Goal: Information Seeking & Learning: Learn about a topic

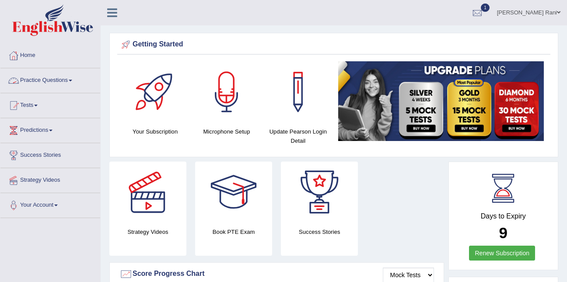
click at [44, 81] on link "Practice Questions" at bounding box center [50, 79] width 100 height 22
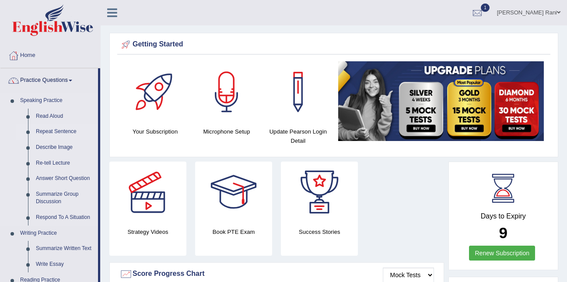
click at [45, 132] on link "Repeat Sentence" at bounding box center [65, 132] width 66 height 16
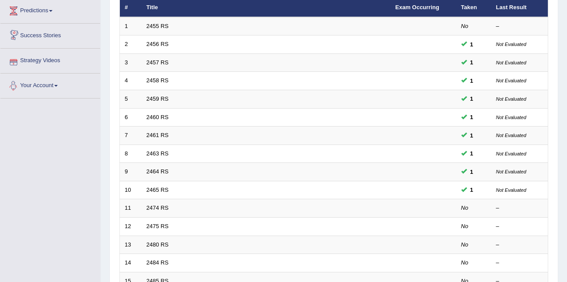
scroll to position [120, 0]
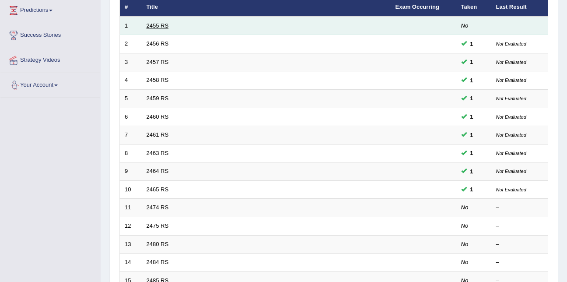
click at [163, 26] on link "2455 RS" at bounding box center [157, 25] width 22 height 7
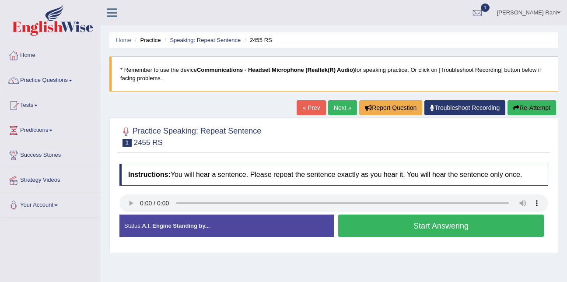
click at [380, 222] on button "Start Answering" at bounding box center [440, 225] width 205 height 22
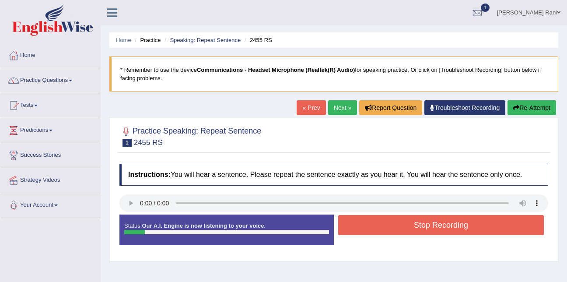
click at [380, 222] on button "Stop Recording" at bounding box center [440, 225] width 205 height 20
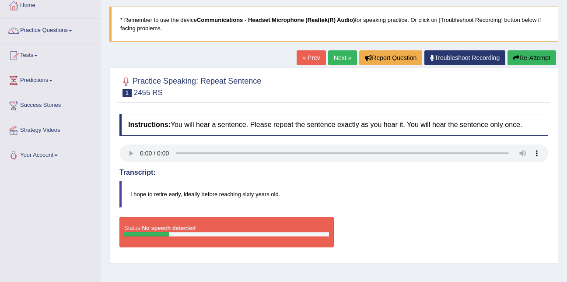
scroll to position [49, 0]
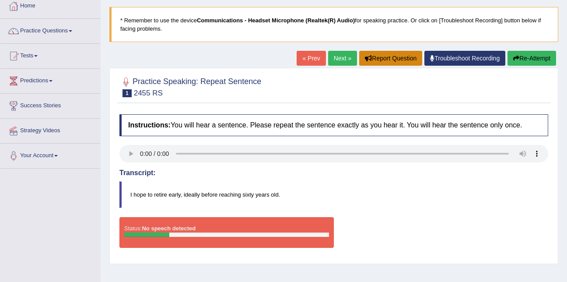
click at [416, 59] on button "Report Question" at bounding box center [390, 58] width 63 height 15
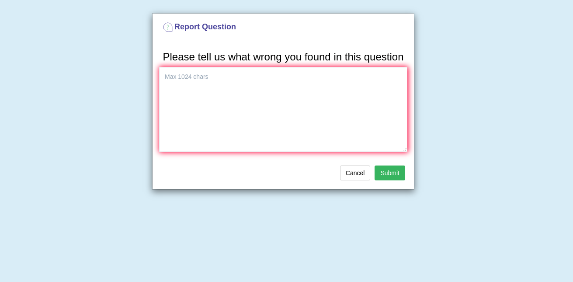
click at [395, 176] on button "Submit" at bounding box center [390, 172] width 31 height 15
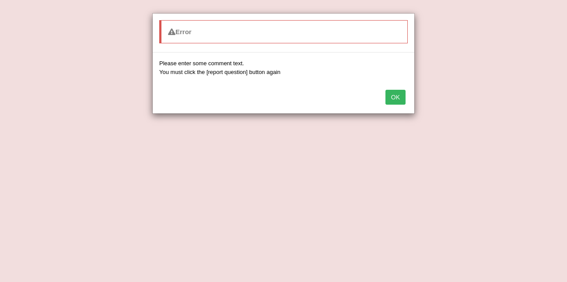
click at [399, 106] on div "OK" at bounding box center [283, 98] width 261 height 31
click at [396, 97] on button "OK" at bounding box center [395, 97] width 20 height 15
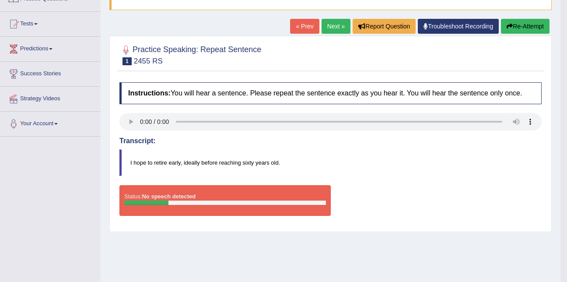
scroll to position [79, 0]
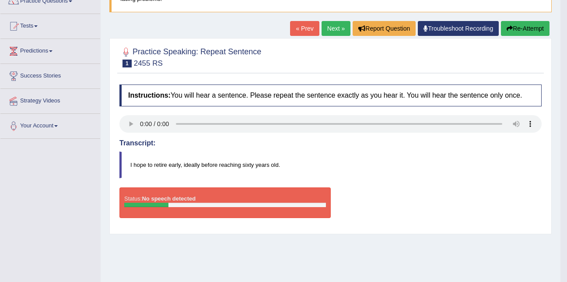
click at [327, 25] on link "Next »" at bounding box center [335, 28] width 29 height 15
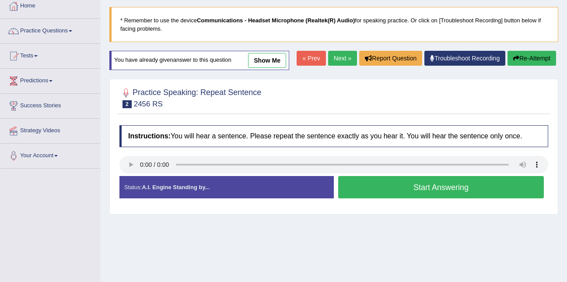
scroll to position [50, 0]
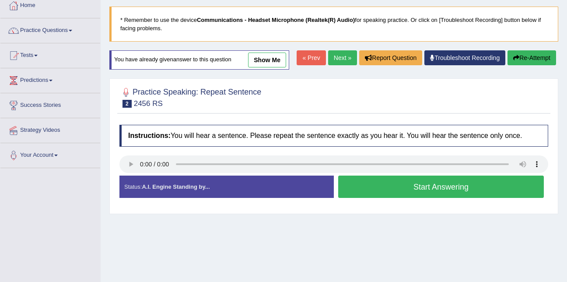
click at [374, 185] on button "Start Answering" at bounding box center [440, 186] width 205 height 22
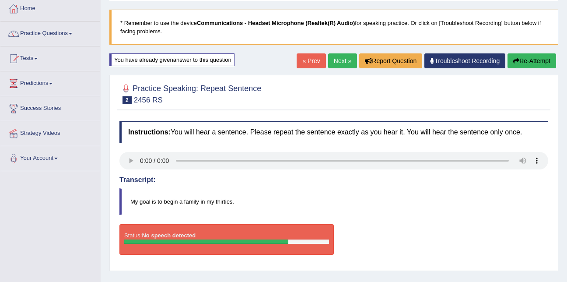
scroll to position [46, 0]
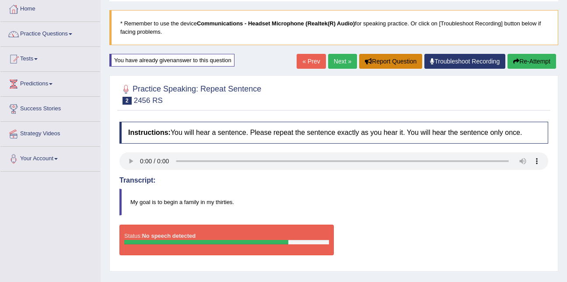
click at [385, 59] on button "Report Question" at bounding box center [390, 61] width 63 height 15
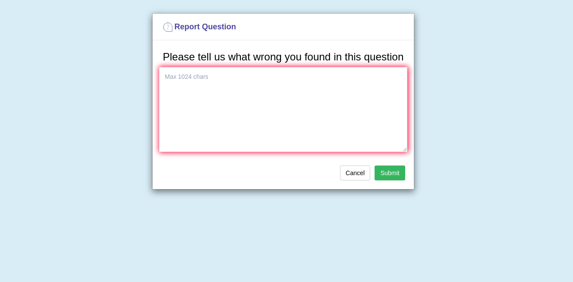
click at [397, 175] on button "Submit" at bounding box center [390, 172] width 31 height 15
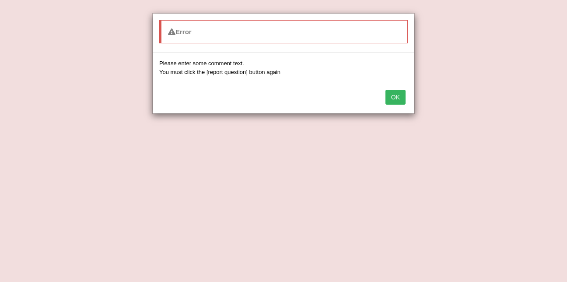
click at [391, 96] on button "OK" at bounding box center [395, 97] width 20 height 15
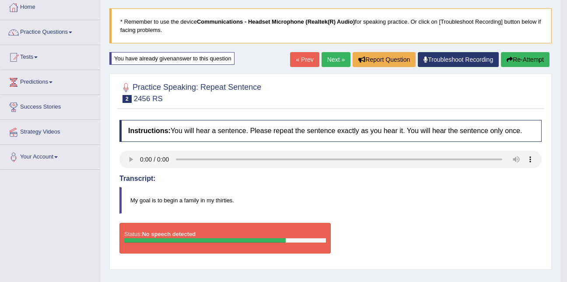
scroll to position [37, 0]
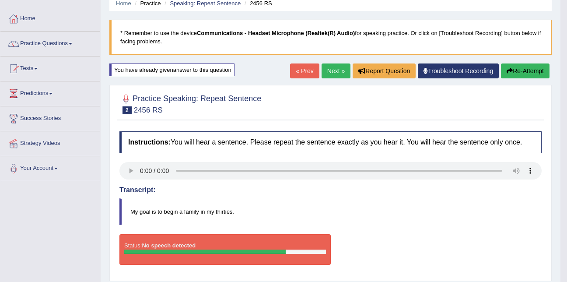
click at [334, 75] on link "Next »" at bounding box center [335, 70] width 29 height 15
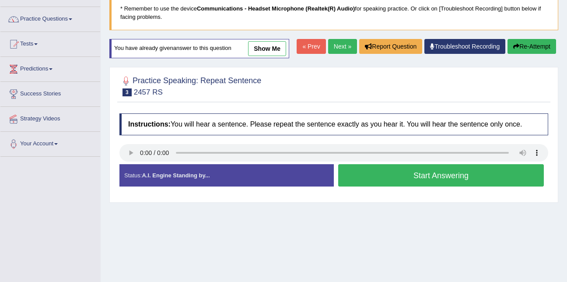
scroll to position [62, 0]
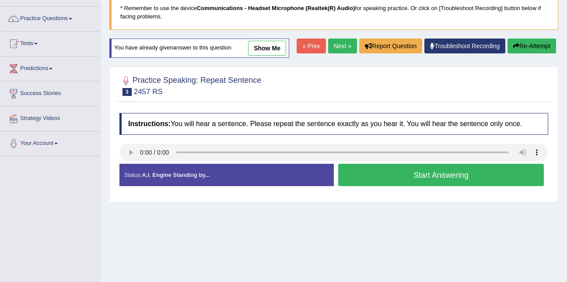
click at [423, 165] on button "Start Answering" at bounding box center [440, 174] width 205 height 22
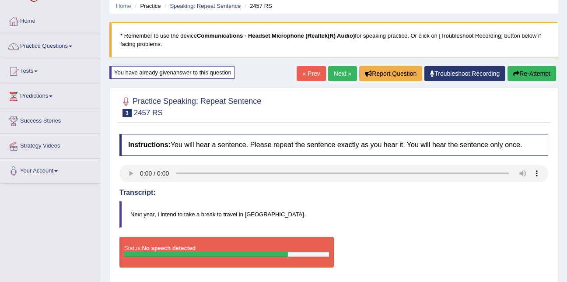
scroll to position [34, 0]
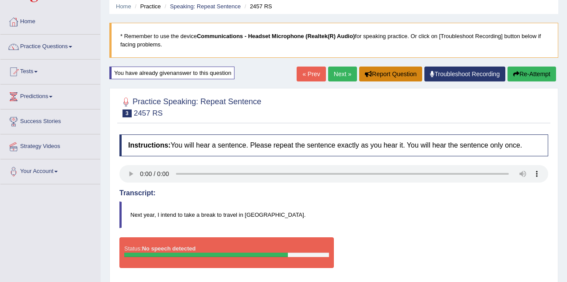
click at [377, 73] on button "Report Question" at bounding box center [390, 73] width 63 height 15
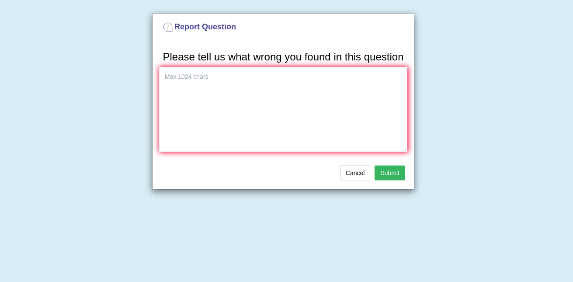
click at [381, 167] on button "Submit" at bounding box center [390, 172] width 31 height 15
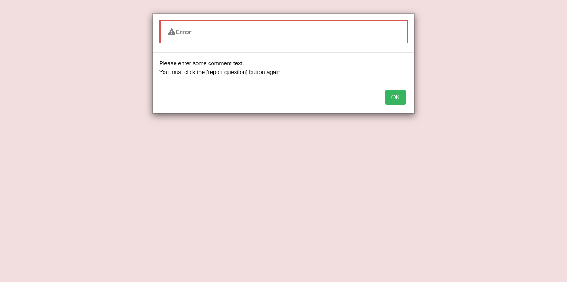
click at [398, 101] on button "OK" at bounding box center [395, 97] width 20 height 15
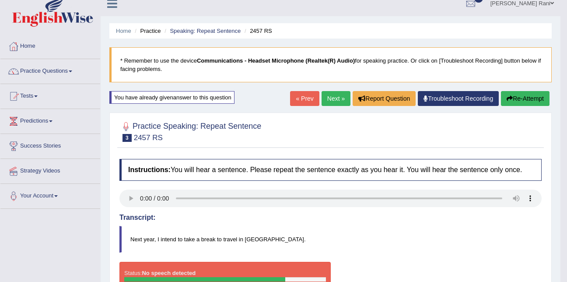
scroll to position [0, 0]
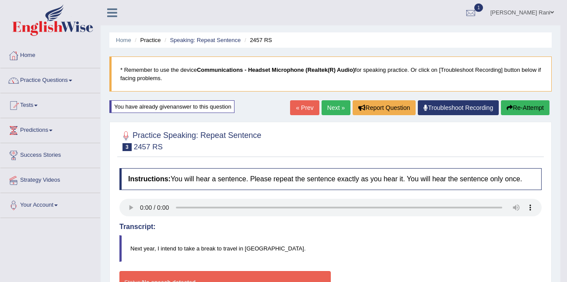
click at [214, 109] on div "You have already given answer to this question" at bounding box center [171, 106] width 125 height 13
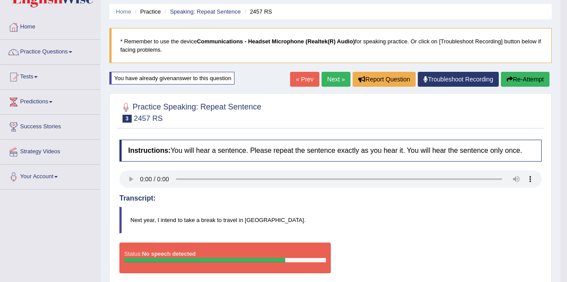
scroll to position [29, 0]
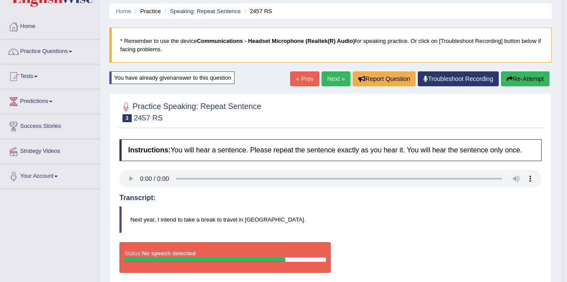
click at [330, 76] on link "Next »" at bounding box center [335, 78] width 29 height 15
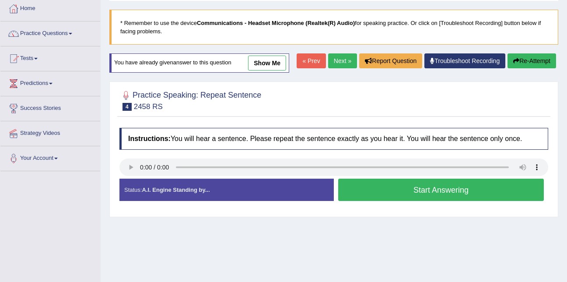
scroll to position [47, 0]
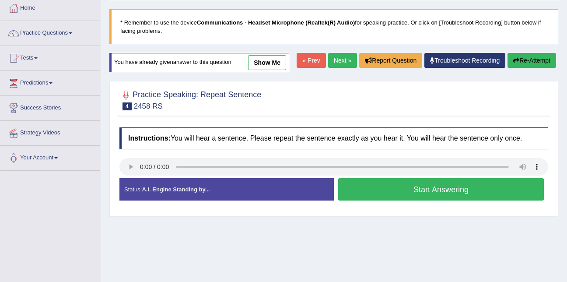
click at [330, 76] on div "Home Practice Speaking: Repeat Sentence 2458 RS * Remember to use the device Co…" at bounding box center [334, 171] width 466 height 437
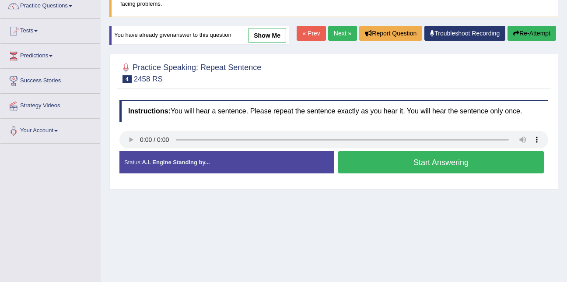
scroll to position [77, 0]
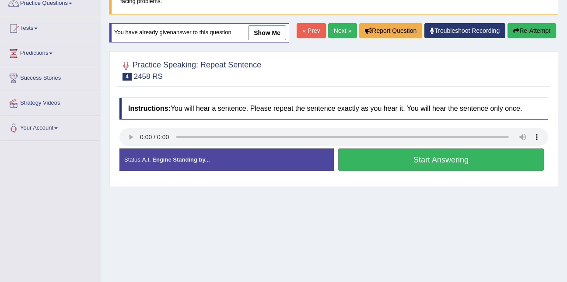
click at [401, 153] on button "Start Answering" at bounding box center [440, 159] width 205 height 22
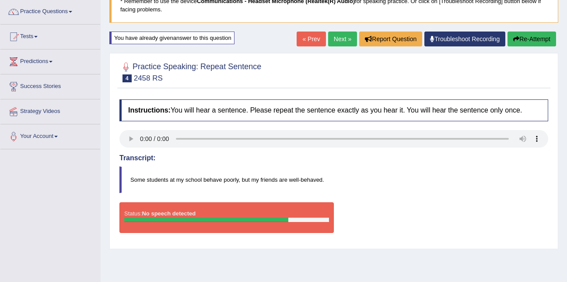
scroll to position [67, 0]
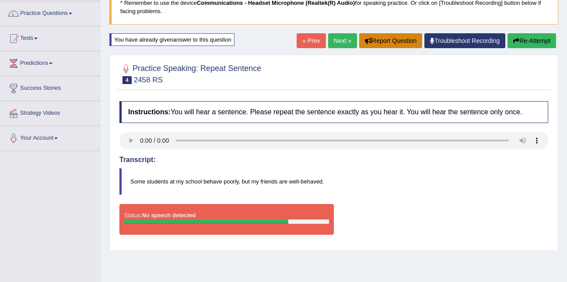
click at [400, 43] on button "Report Question" at bounding box center [390, 40] width 63 height 15
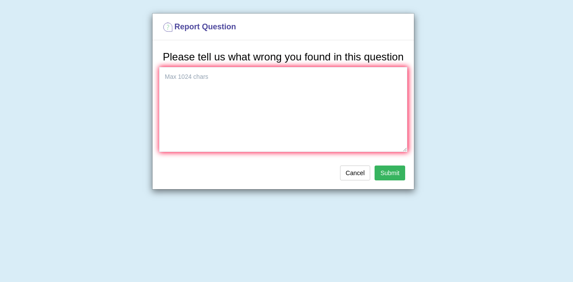
click at [398, 178] on button "Submit" at bounding box center [390, 172] width 31 height 15
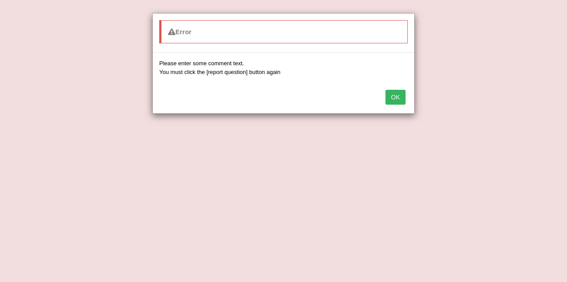
click at [393, 109] on div "OK" at bounding box center [283, 98] width 261 height 31
click at [393, 101] on button "OK" at bounding box center [395, 97] width 20 height 15
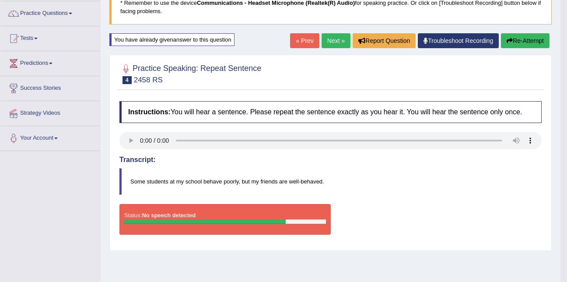
click at [331, 38] on link "Next »" at bounding box center [335, 40] width 29 height 15
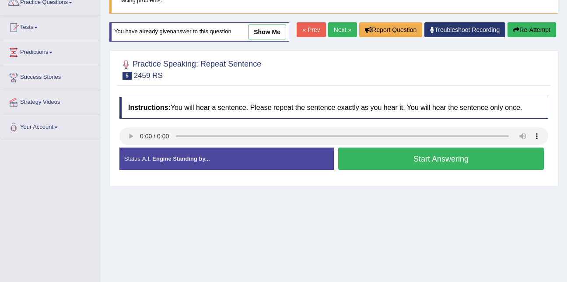
scroll to position [78, 0]
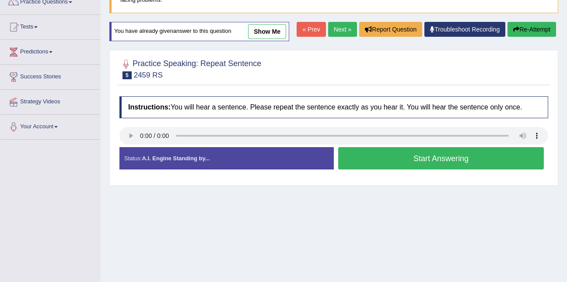
click at [402, 159] on button "Start Answering" at bounding box center [440, 158] width 205 height 22
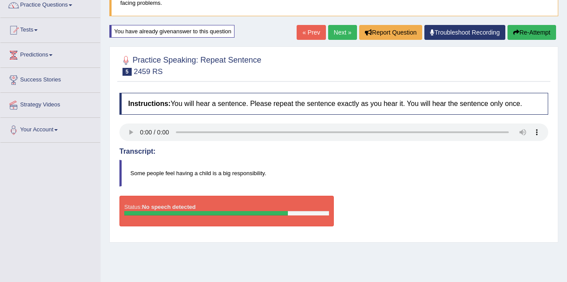
scroll to position [75, 0]
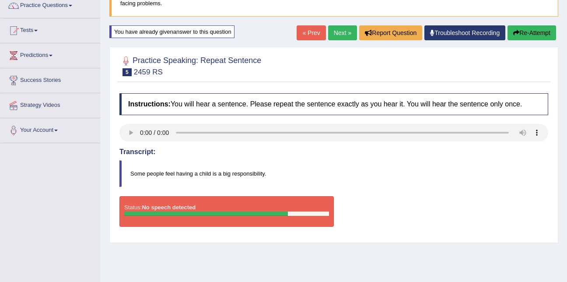
click at [337, 30] on link "Next »" at bounding box center [342, 32] width 29 height 15
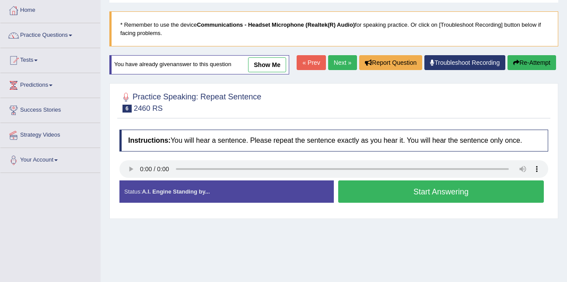
scroll to position [73, 0]
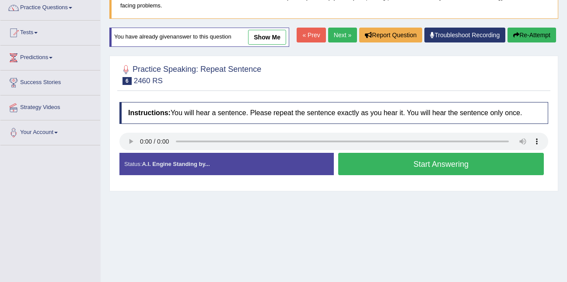
click at [377, 169] on button "Start Answering" at bounding box center [440, 164] width 205 height 22
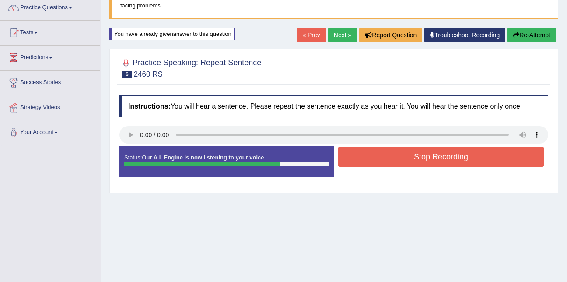
click at [387, 147] on button "Stop Recording" at bounding box center [440, 156] width 205 height 20
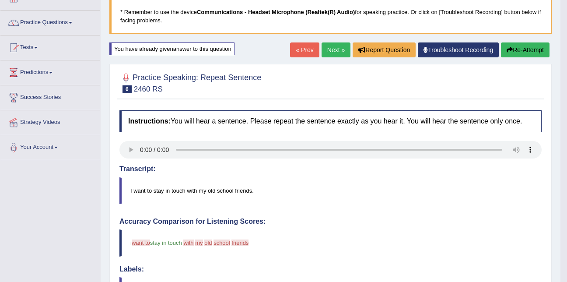
scroll to position [57, 0]
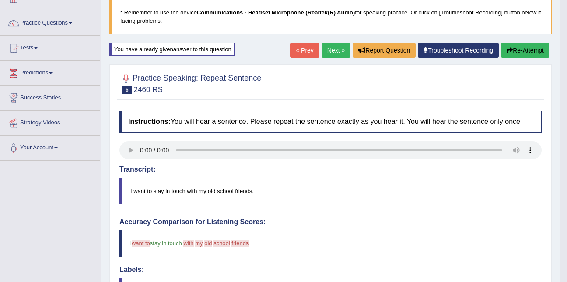
click at [331, 49] on link "Next »" at bounding box center [335, 50] width 29 height 15
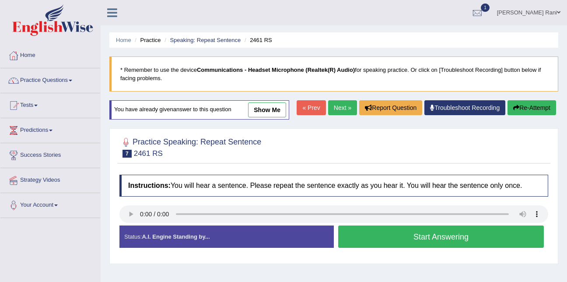
click at [300, 104] on link "« Prev" at bounding box center [310, 107] width 29 height 15
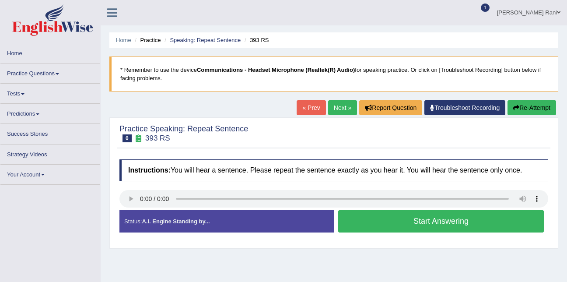
click at [300, 104] on link "« Prev" at bounding box center [310, 107] width 29 height 15
drag, startPoint x: 0, startPoint y: 0, endPoint x: 300, endPoint y: 104, distance: 317.7
click at [300, 104] on link "« Prev" at bounding box center [310, 107] width 29 height 15
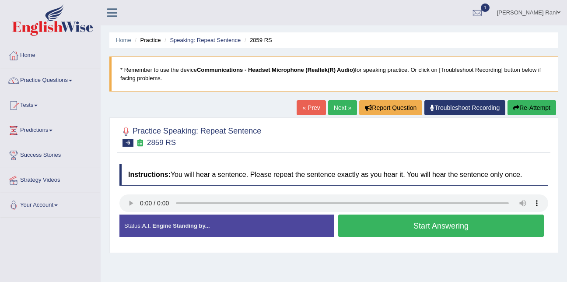
click at [357, 222] on button "Start Answering" at bounding box center [440, 225] width 205 height 22
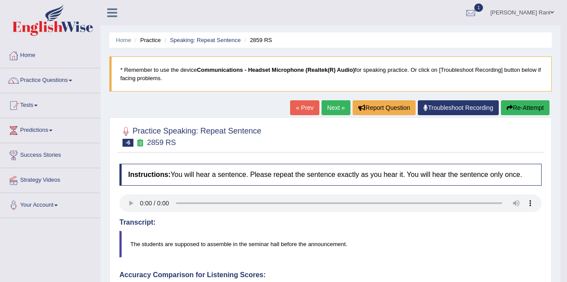
click at [331, 104] on link "Next »" at bounding box center [335, 107] width 29 height 15
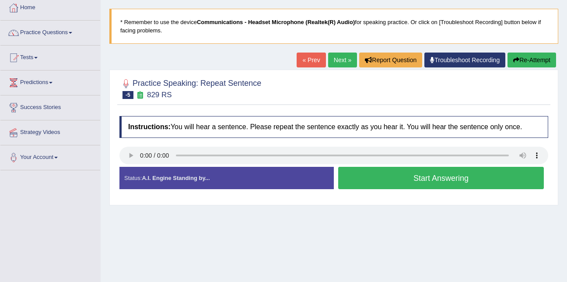
scroll to position [48, 0]
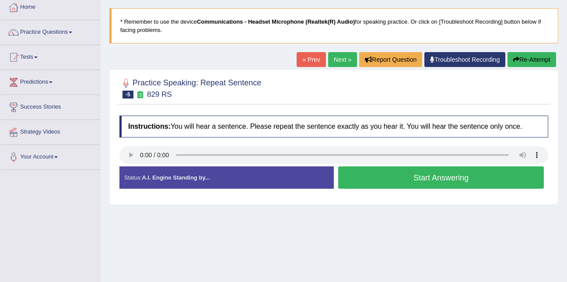
click at [369, 176] on button "Start Answering" at bounding box center [440, 177] width 205 height 22
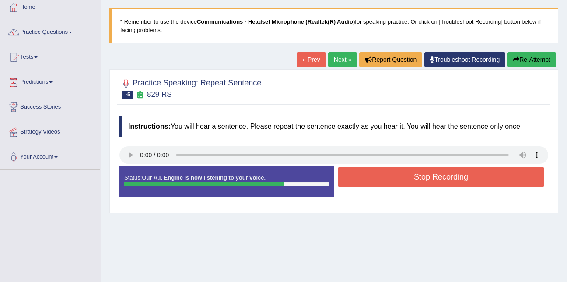
click at [369, 176] on button "Stop Recording" at bounding box center [440, 177] width 205 height 20
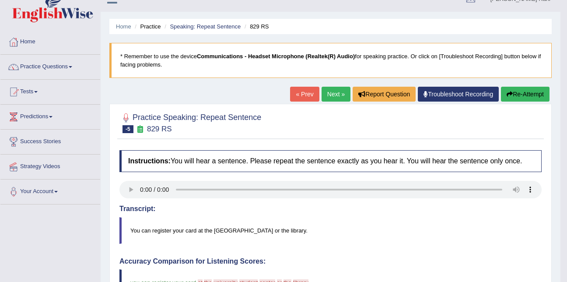
scroll to position [13, 0]
click at [324, 89] on link "Next »" at bounding box center [335, 94] width 29 height 15
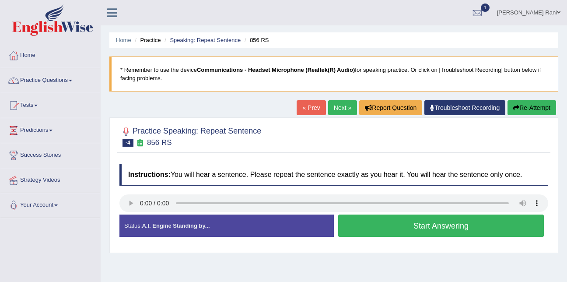
click at [383, 220] on button "Start Answering" at bounding box center [440, 225] width 205 height 22
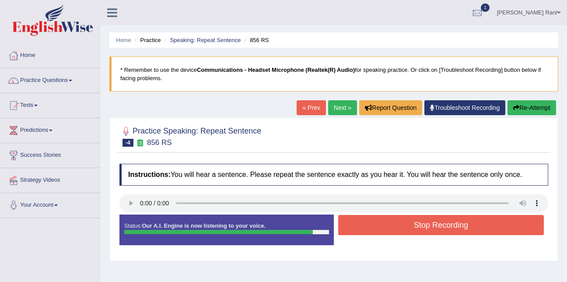
click at [383, 220] on button "Stop Recording" at bounding box center [440, 225] width 205 height 20
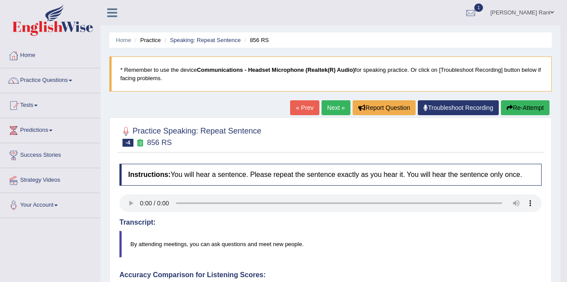
click at [344, 104] on link "Next »" at bounding box center [335, 107] width 29 height 15
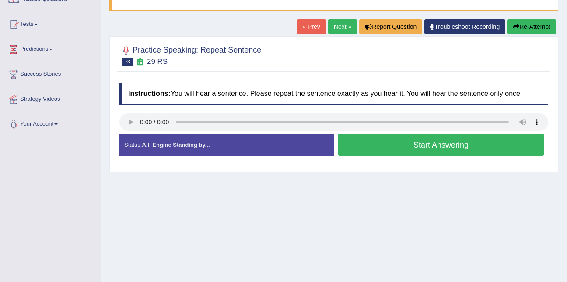
scroll to position [83, 0]
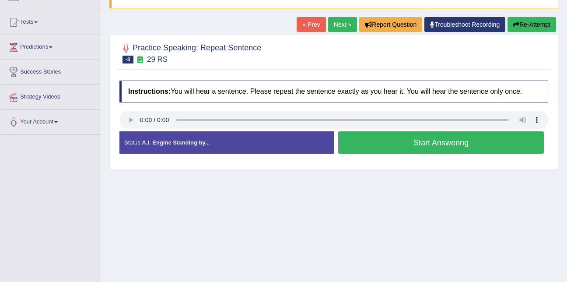
click at [355, 135] on button "Start Answering" at bounding box center [440, 142] width 205 height 22
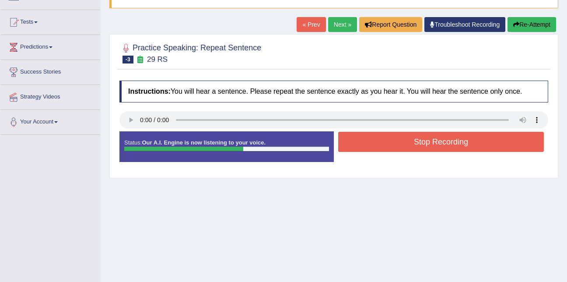
click at [355, 135] on button "Stop Recording" at bounding box center [440, 142] width 205 height 20
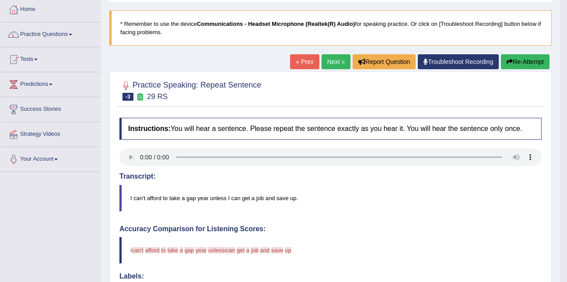
scroll to position [45, 0]
click at [337, 60] on link "Next »" at bounding box center [335, 62] width 29 height 15
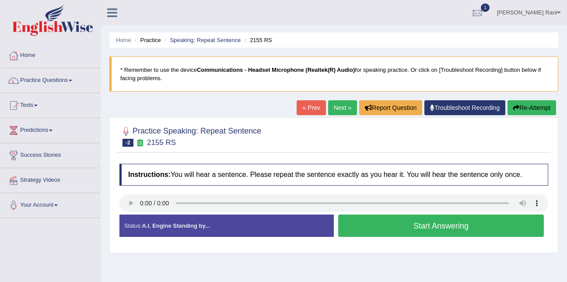
click at [360, 220] on button "Start Answering" at bounding box center [440, 225] width 205 height 22
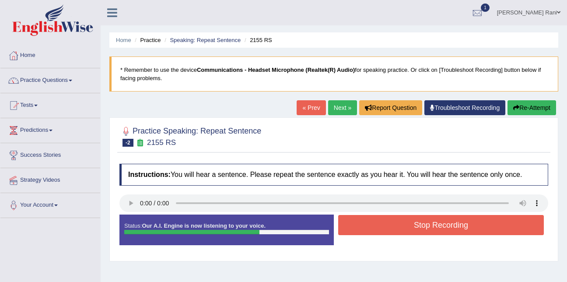
click at [396, 228] on button "Stop Recording" at bounding box center [440, 225] width 205 height 20
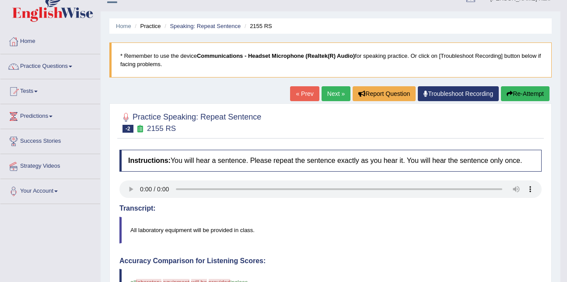
scroll to position [14, 0]
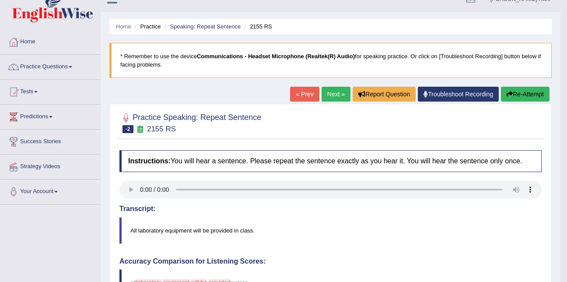
click at [331, 99] on link "Next »" at bounding box center [335, 94] width 29 height 15
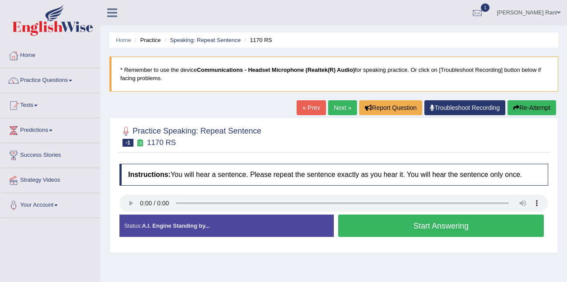
click at [335, 105] on link "Next »" at bounding box center [342, 107] width 29 height 15
click at [380, 226] on button "Start Answering" at bounding box center [440, 225] width 205 height 22
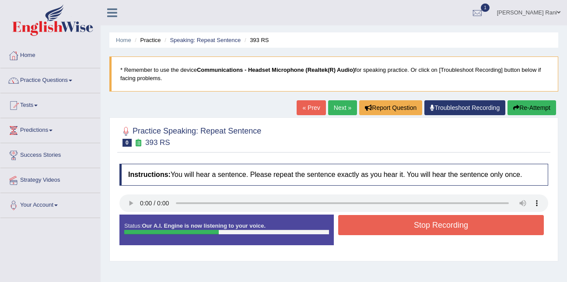
click at [380, 226] on button "Stop Recording" at bounding box center [440, 225] width 205 height 20
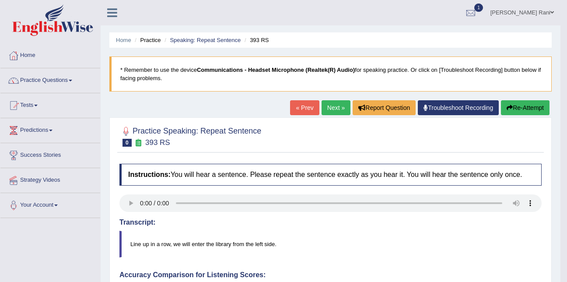
click at [338, 111] on link "Next »" at bounding box center [335, 107] width 29 height 15
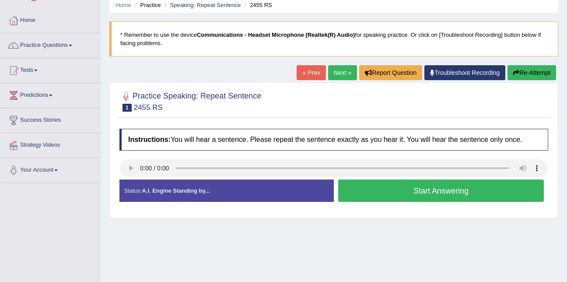
click at [348, 190] on button "Start Answering" at bounding box center [440, 190] width 205 height 22
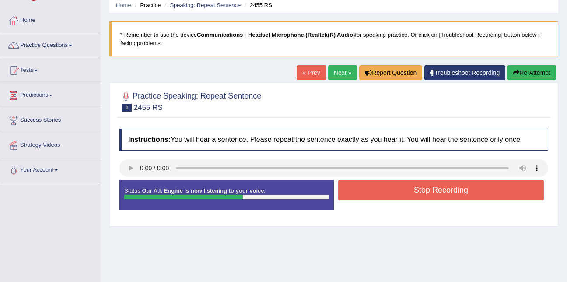
click at [348, 190] on button "Stop Recording" at bounding box center [440, 190] width 205 height 20
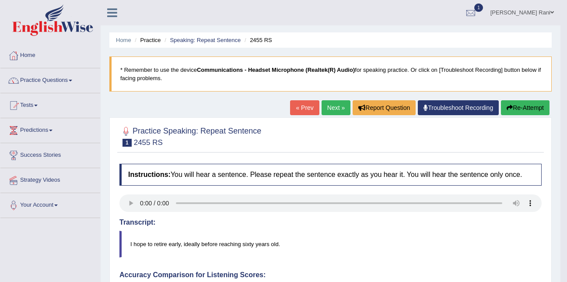
click at [327, 106] on link "Next »" at bounding box center [335, 107] width 29 height 15
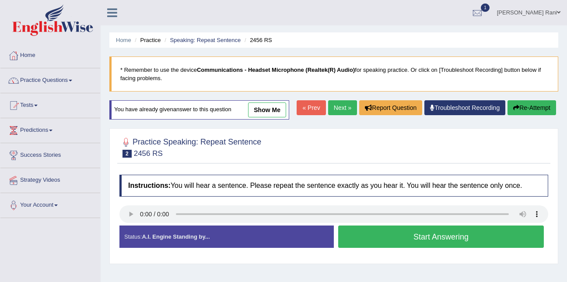
click at [368, 235] on button "Start Answering" at bounding box center [440, 236] width 205 height 22
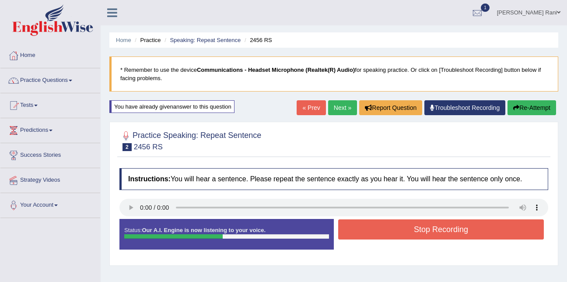
click at [372, 232] on button "Stop Recording" at bounding box center [440, 229] width 205 height 20
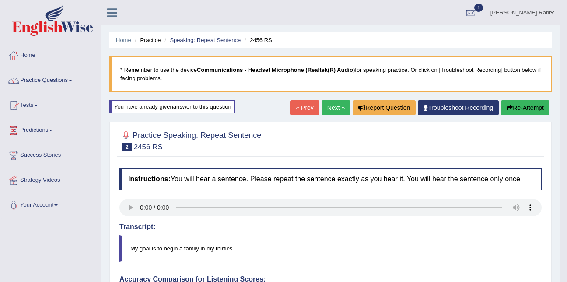
click at [321, 112] on link "Next »" at bounding box center [335, 107] width 29 height 15
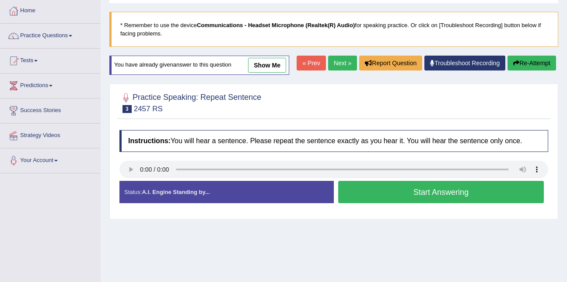
scroll to position [45, 0]
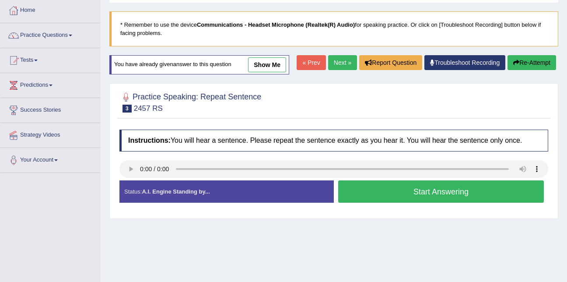
click at [359, 190] on button "Start Answering" at bounding box center [440, 191] width 205 height 22
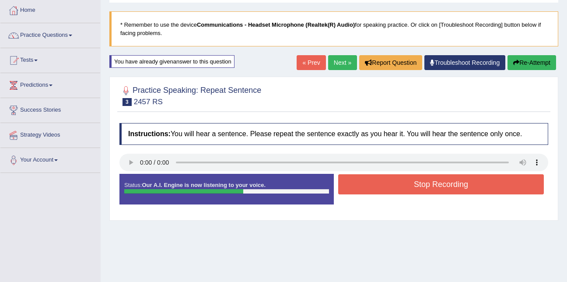
click at [359, 190] on button "Stop Recording" at bounding box center [440, 184] width 205 height 20
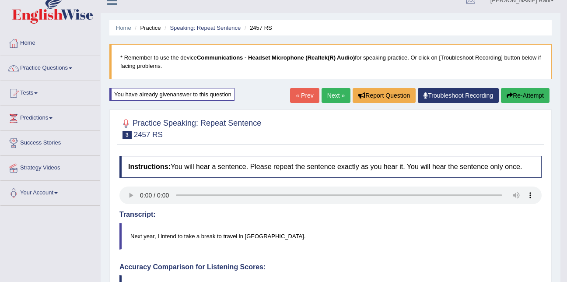
scroll to position [0, 0]
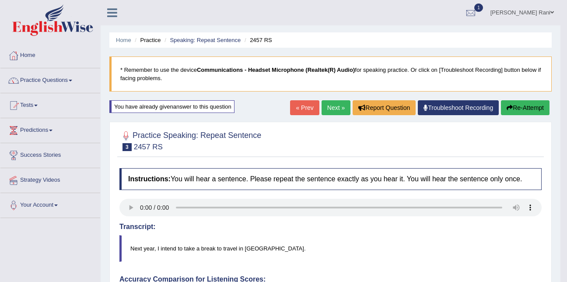
click at [328, 109] on link "Next »" at bounding box center [335, 107] width 29 height 15
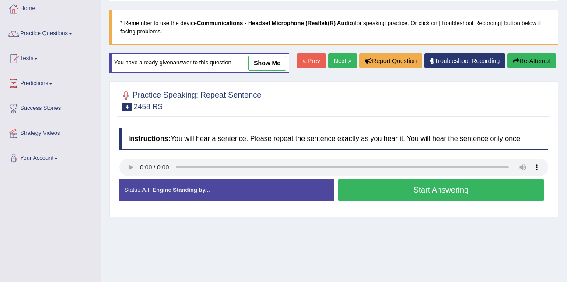
scroll to position [47, 0]
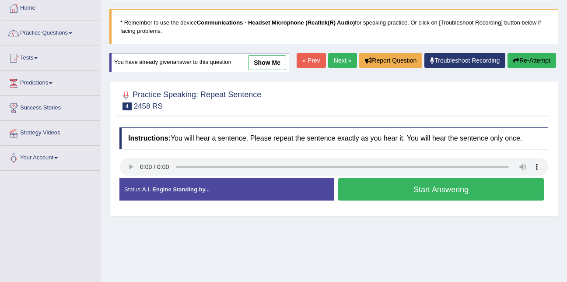
click at [398, 187] on button "Start Answering" at bounding box center [440, 189] width 205 height 22
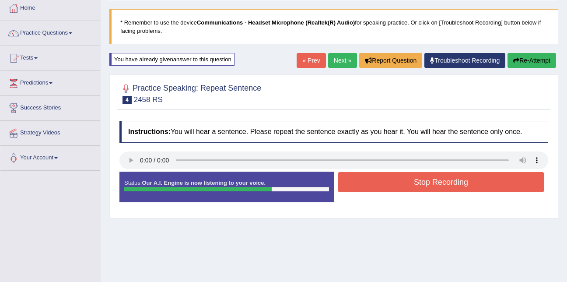
click at [398, 187] on button "Stop Recording" at bounding box center [440, 182] width 205 height 20
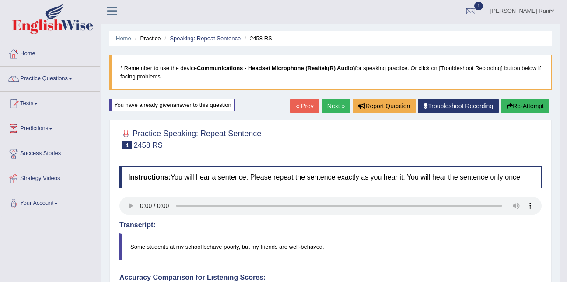
scroll to position [0, 0]
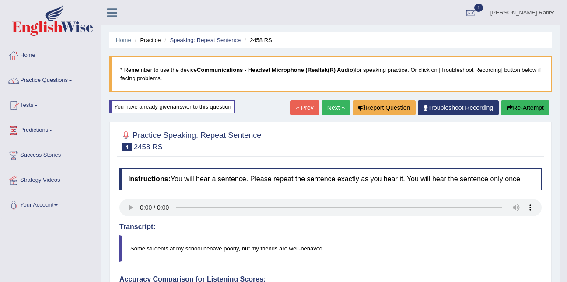
click at [337, 109] on link "Next »" at bounding box center [335, 107] width 29 height 15
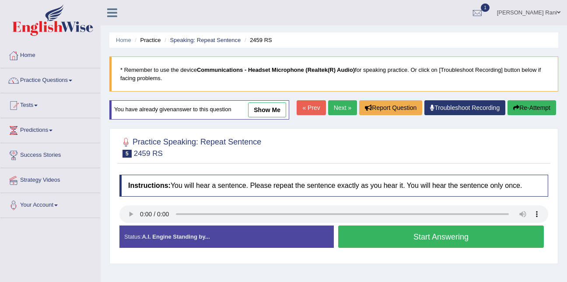
click at [337, 109] on link "Next »" at bounding box center [342, 107] width 29 height 15
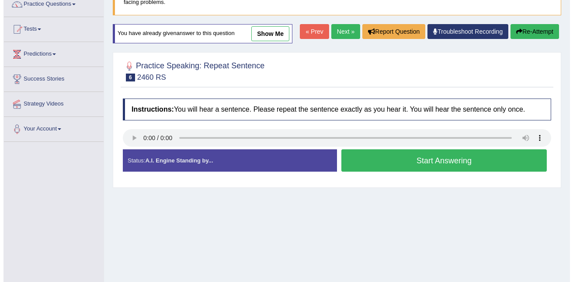
scroll to position [77, 0]
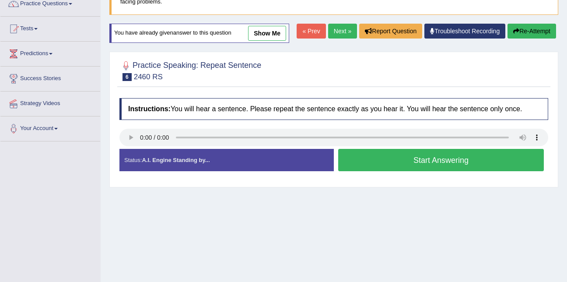
click at [361, 152] on button "Start Answering" at bounding box center [440, 160] width 205 height 22
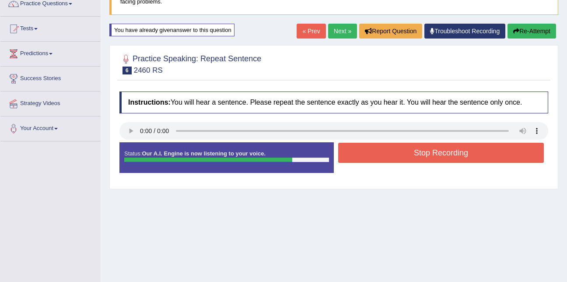
click at [361, 152] on button "Stop Recording" at bounding box center [440, 153] width 205 height 20
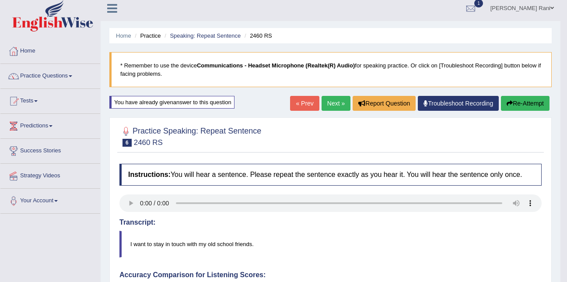
scroll to position [0, 0]
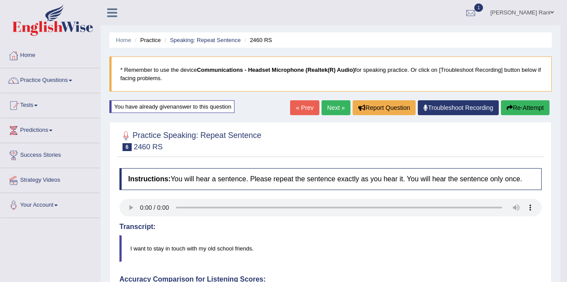
click at [331, 104] on link "Next »" at bounding box center [335, 107] width 29 height 15
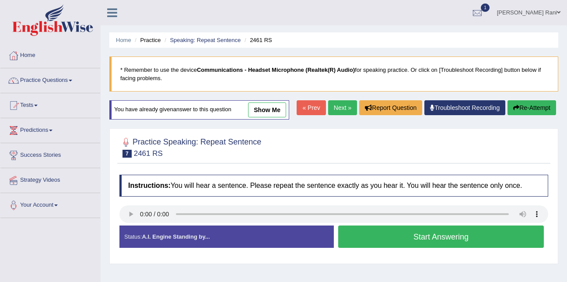
click at [371, 244] on button "Start Answering" at bounding box center [440, 236] width 205 height 22
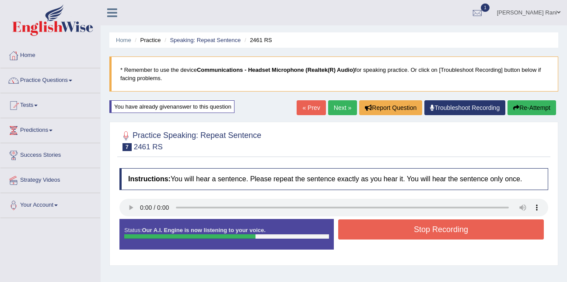
click at [380, 225] on button "Stop Recording" at bounding box center [440, 229] width 205 height 20
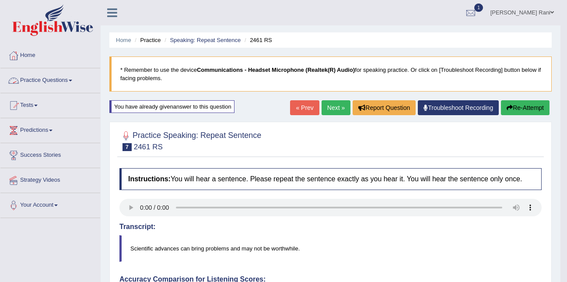
click at [13, 87] on link "Practice Questions" at bounding box center [50, 79] width 100 height 22
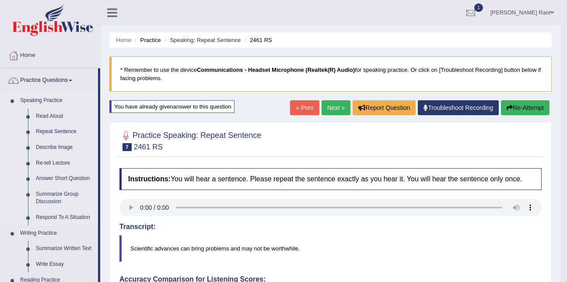
click at [54, 115] on link "Read Aloud" at bounding box center [65, 116] width 66 height 16
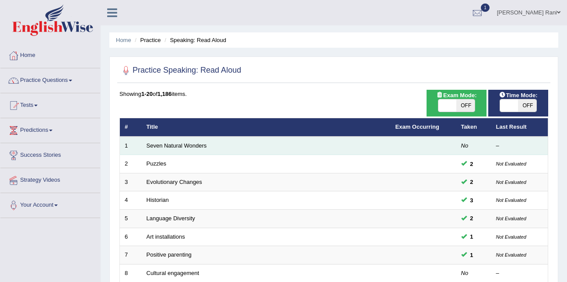
click at [211, 150] on td "Seven Natural Wonders" at bounding box center [266, 145] width 249 height 18
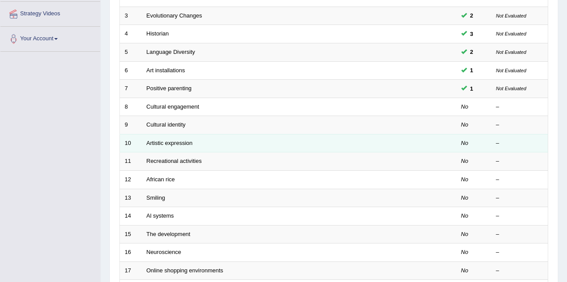
scroll to position [167, 0]
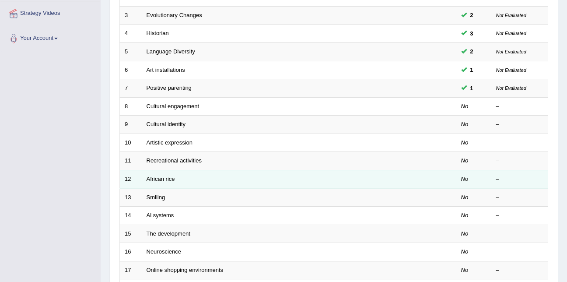
click at [179, 179] on td "African rice" at bounding box center [266, 179] width 249 height 18
click at [164, 182] on td "African rice" at bounding box center [266, 179] width 249 height 18
click at [162, 178] on link "African rice" at bounding box center [160, 178] width 28 height 7
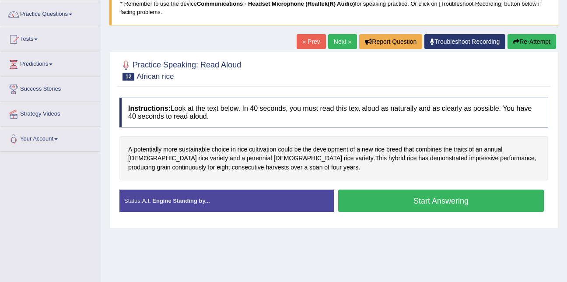
scroll to position [67, 0]
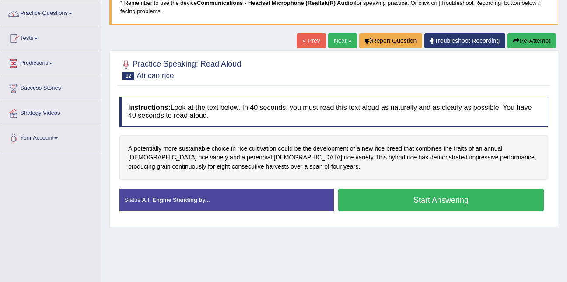
click at [400, 195] on button "Start Answering" at bounding box center [440, 199] width 205 height 22
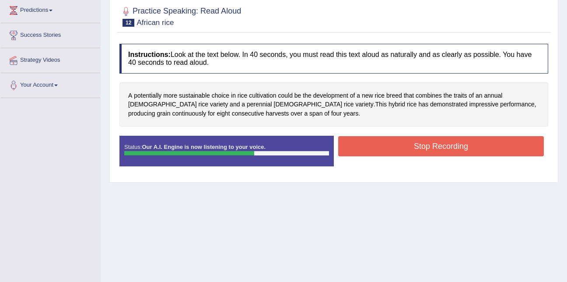
scroll to position [120, 0]
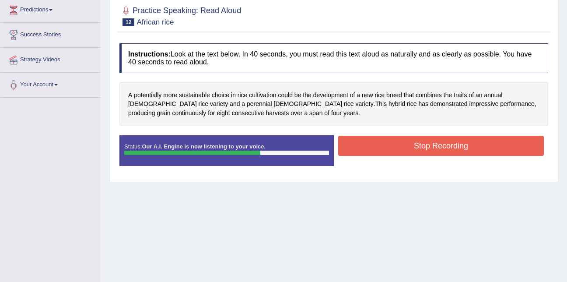
click at [393, 154] on button "Stop Recording" at bounding box center [440, 146] width 205 height 20
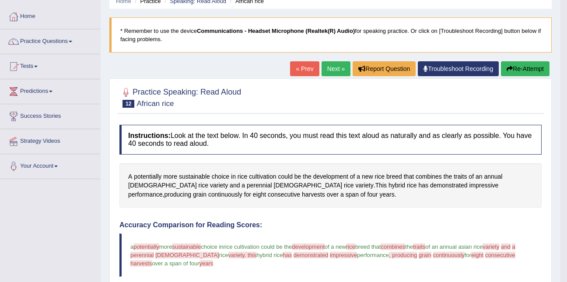
scroll to position [38, 0]
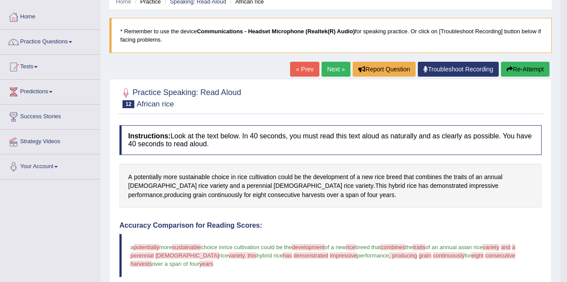
click at [331, 67] on link "Next »" at bounding box center [335, 69] width 29 height 15
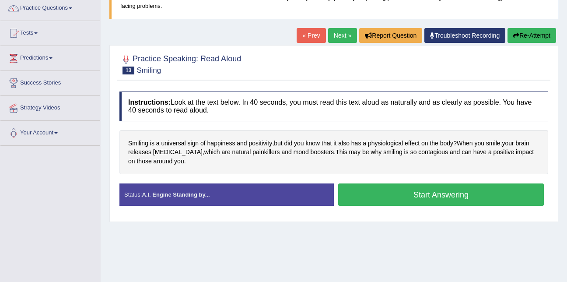
scroll to position [73, 0]
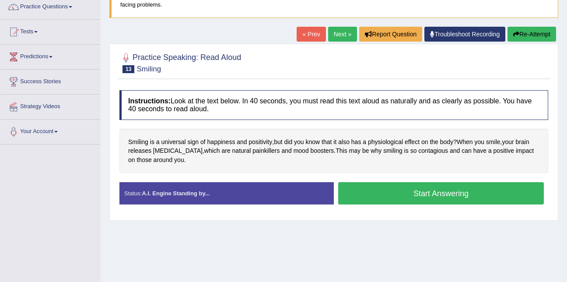
click at [431, 195] on button "Start Answering" at bounding box center [440, 193] width 205 height 22
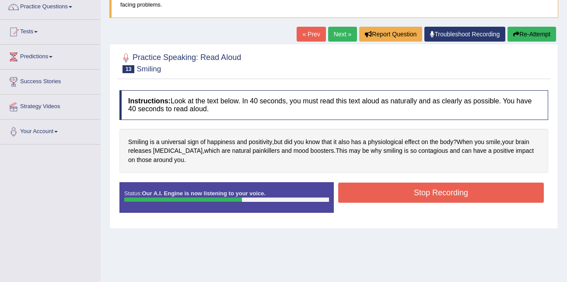
click at [431, 195] on button "Stop Recording" at bounding box center [440, 192] width 205 height 20
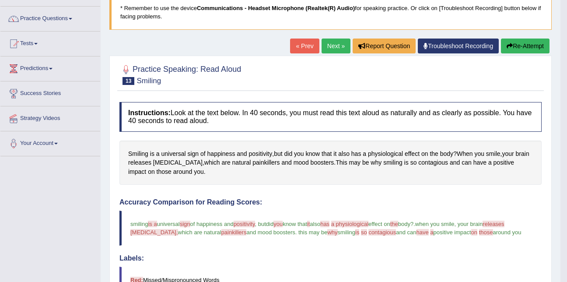
scroll to position [61, 0]
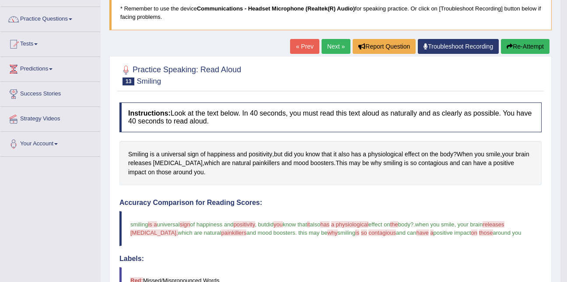
click at [338, 40] on link "Next »" at bounding box center [335, 46] width 29 height 15
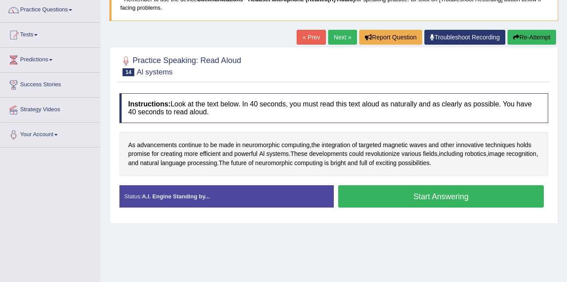
scroll to position [71, 0]
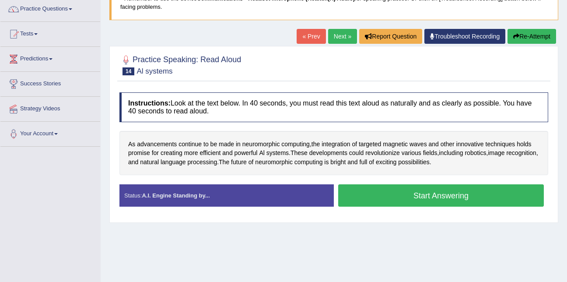
click at [421, 200] on button "Start Answering" at bounding box center [440, 195] width 205 height 22
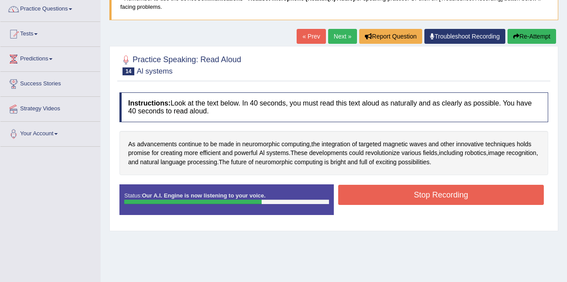
click at [421, 200] on button "Stop Recording" at bounding box center [440, 194] width 205 height 20
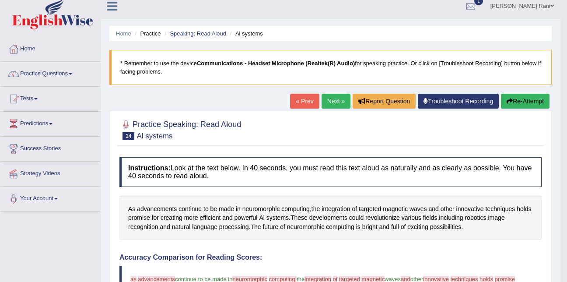
scroll to position [6, 0]
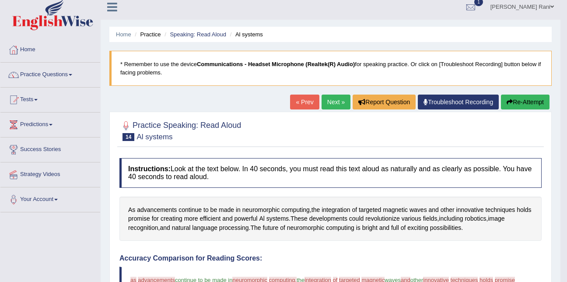
click at [336, 103] on link "Next »" at bounding box center [335, 101] width 29 height 15
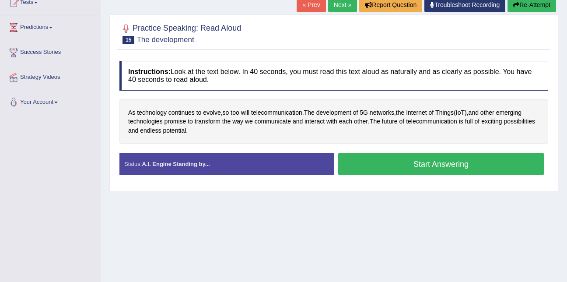
scroll to position [116, 0]
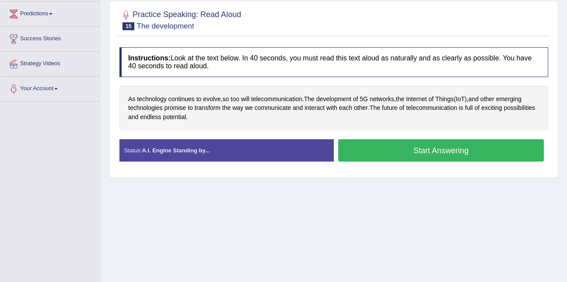
click at [376, 146] on button "Start Answering" at bounding box center [440, 150] width 205 height 22
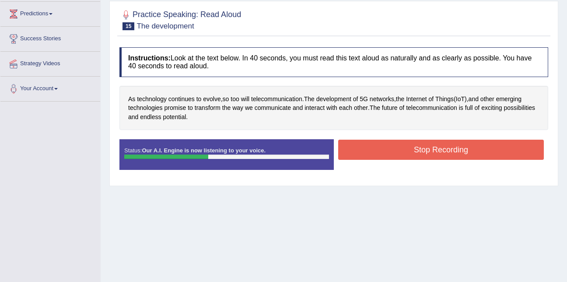
click at [202, 155] on div at bounding box center [166, 156] width 84 height 4
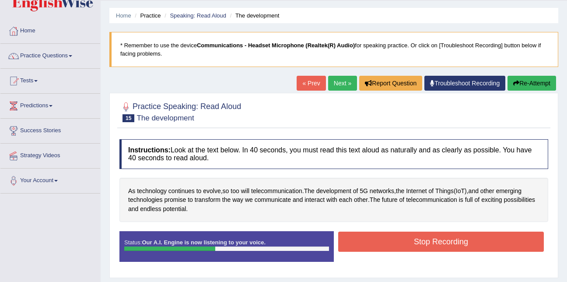
scroll to position [23, 0]
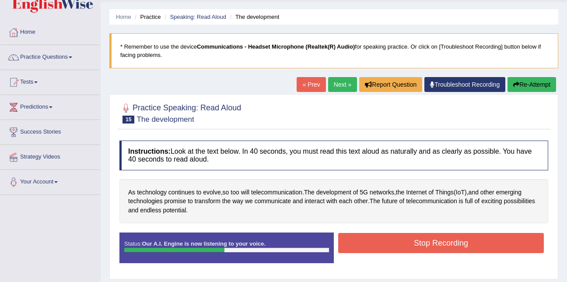
click at [306, 86] on link "« Prev" at bounding box center [310, 84] width 29 height 15
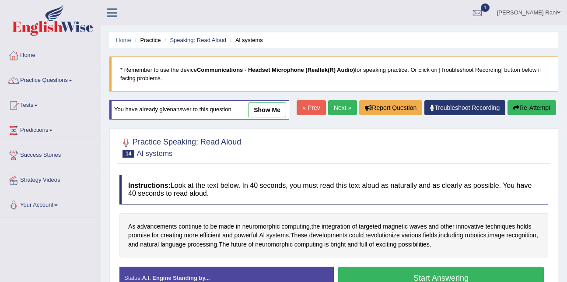
click at [336, 107] on link "Next »" at bounding box center [342, 107] width 29 height 15
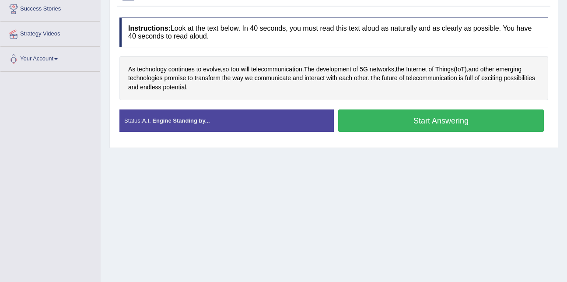
scroll to position [146, 0]
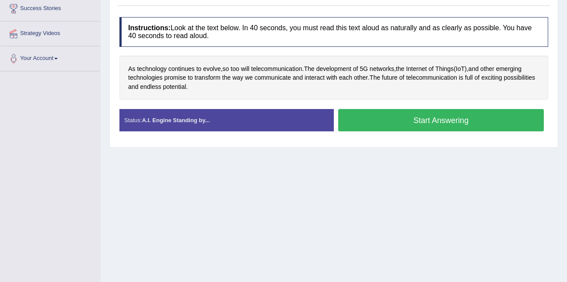
click at [380, 112] on button "Start Answering" at bounding box center [440, 120] width 205 height 22
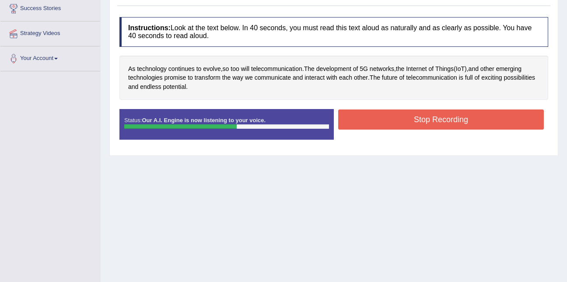
click at [380, 112] on button "Stop Recording" at bounding box center [440, 119] width 205 height 20
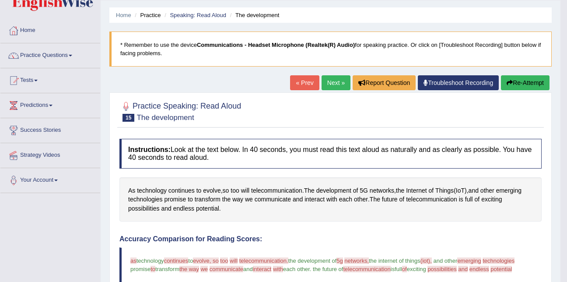
scroll to position [0, 0]
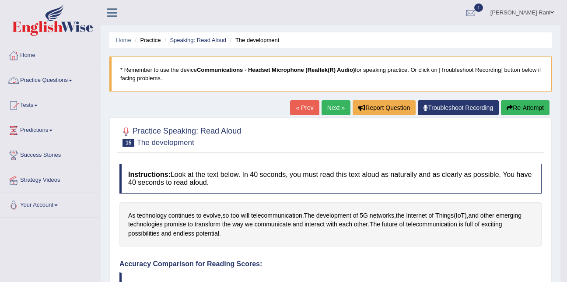
click at [32, 75] on link "Practice Questions" at bounding box center [50, 79] width 100 height 22
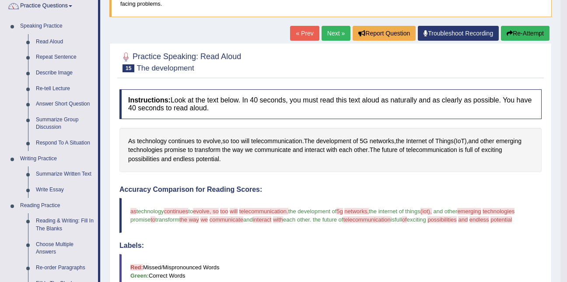
scroll to position [75, 0]
click at [33, 73] on link "Describe Image" at bounding box center [65, 73] width 66 height 16
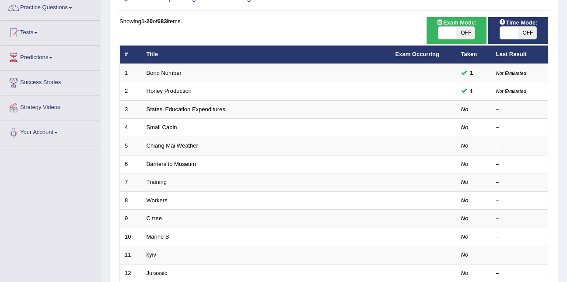
scroll to position [73, 0]
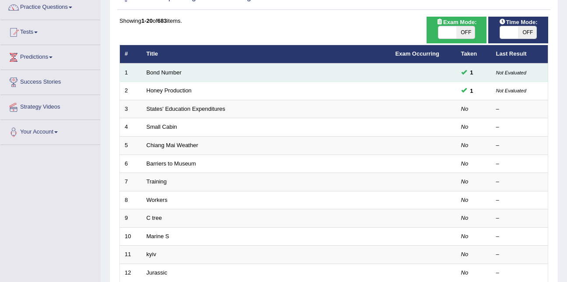
click at [154, 76] on td "Bond Number" at bounding box center [266, 72] width 249 height 18
click at [150, 70] on link "Bond Number" at bounding box center [163, 72] width 35 height 7
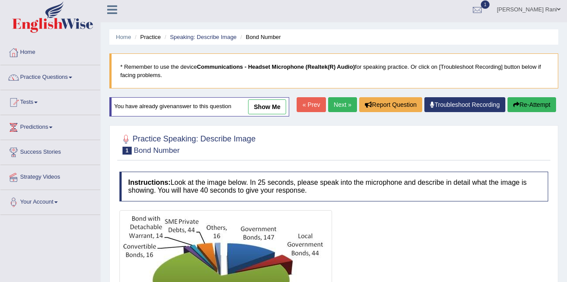
scroll to position [3, 0]
click at [342, 104] on link "Next »" at bounding box center [342, 104] width 29 height 15
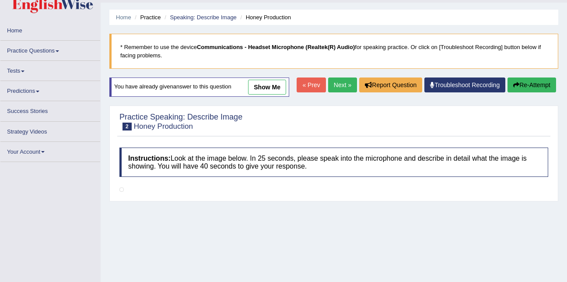
scroll to position [22, 0]
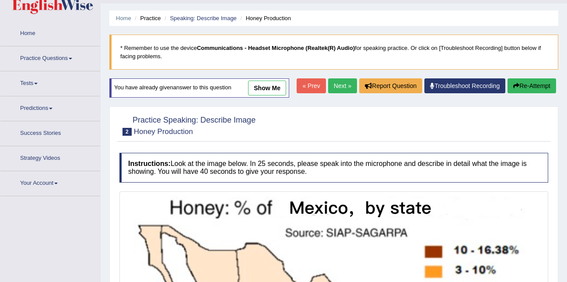
click at [339, 93] on link "Next »" at bounding box center [342, 85] width 29 height 15
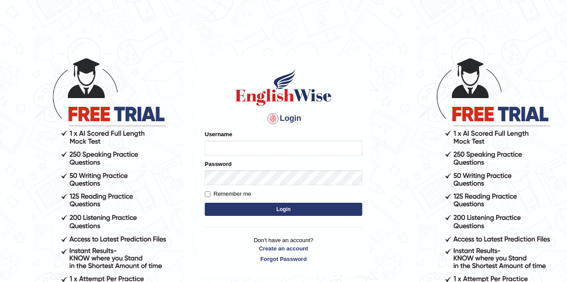
type input "neelamrani_parramatta"
click at [330, 213] on button "Login" at bounding box center [283, 208] width 157 height 13
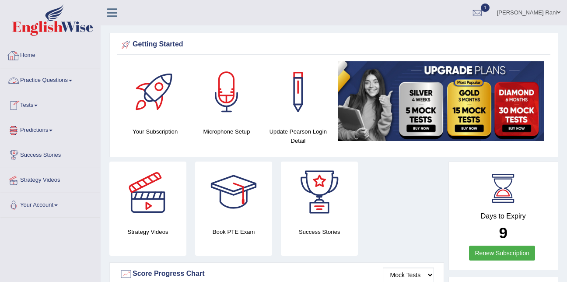
click at [45, 81] on link "Practice Questions" at bounding box center [50, 79] width 100 height 22
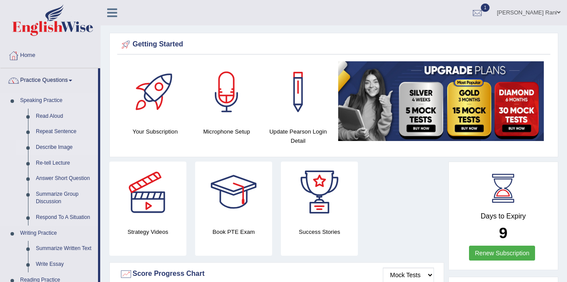
click at [43, 149] on link "Describe Image" at bounding box center [65, 147] width 66 height 16
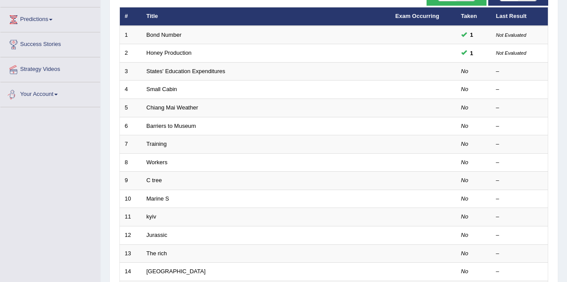
scroll to position [111, 0]
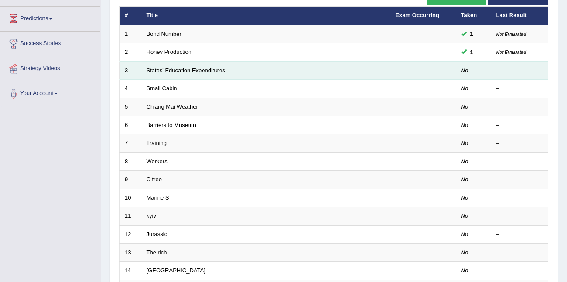
click at [141, 71] on td "3" at bounding box center [131, 70] width 22 height 18
click at [155, 68] on link "States' Education Expenditures" at bounding box center [185, 70] width 79 height 7
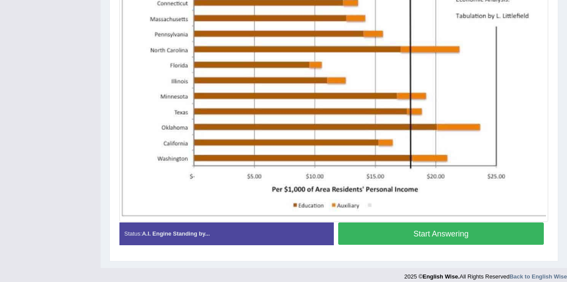
scroll to position [285, 0]
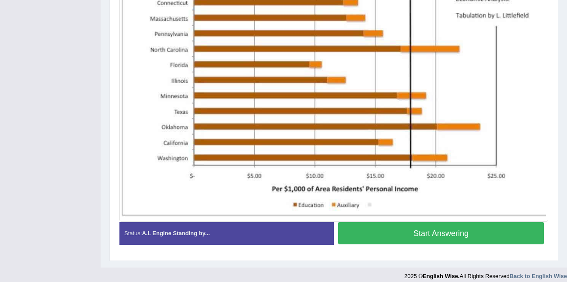
click at [469, 234] on button "Start Answering" at bounding box center [440, 233] width 205 height 22
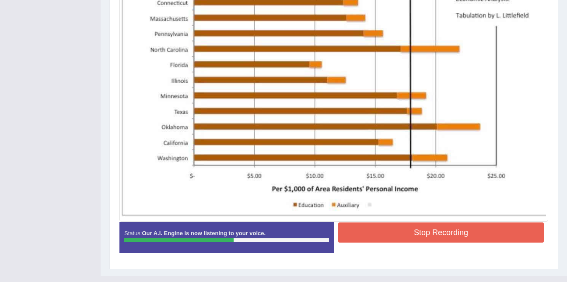
scroll to position [39, 0]
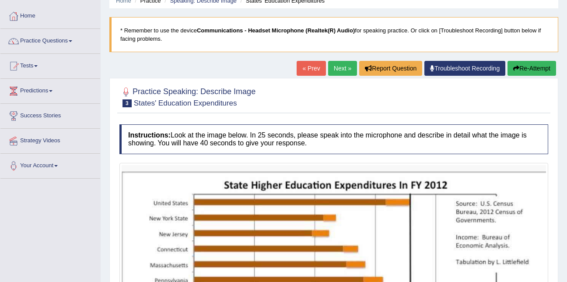
click at [328, 63] on link "Next »" at bounding box center [342, 68] width 29 height 15
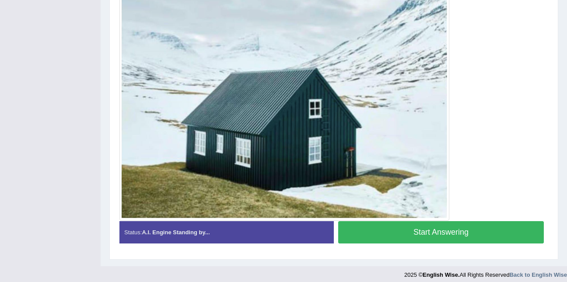
scroll to position [259, 0]
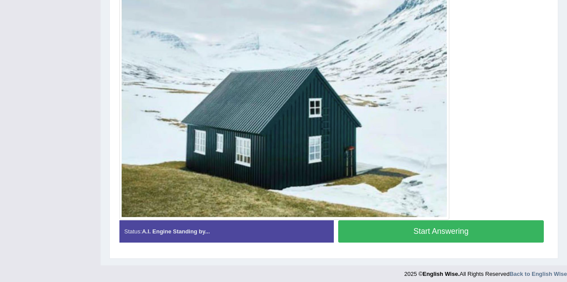
click at [490, 228] on button "Start Answering" at bounding box center [440, 231] width 205 height 22
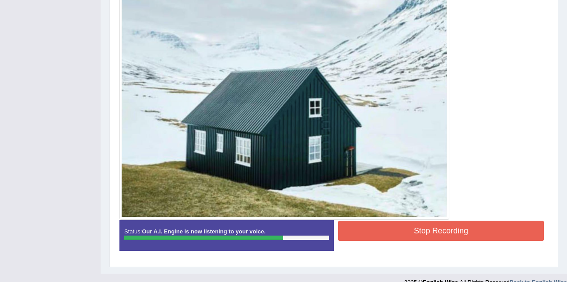
click at [490, 228] on button "Stop Recording" at bounding box center [440, 230] width 205 height 20
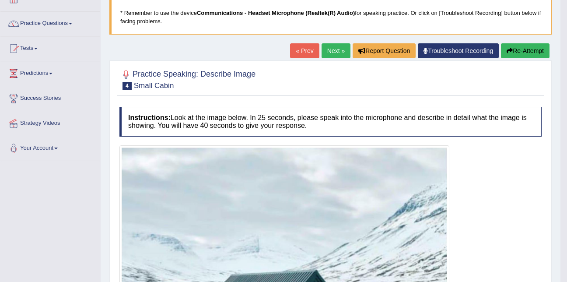
scroll to position [56, 0]
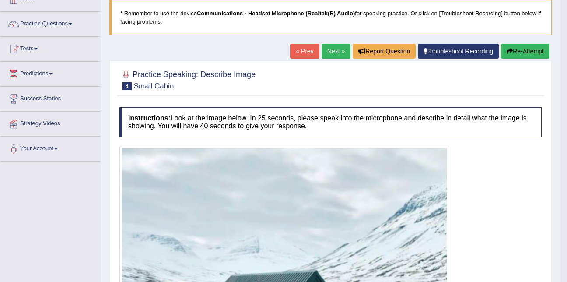
click at [316, 49] on link "« Prev" at bounding box center [304, 51] width 29 height 15
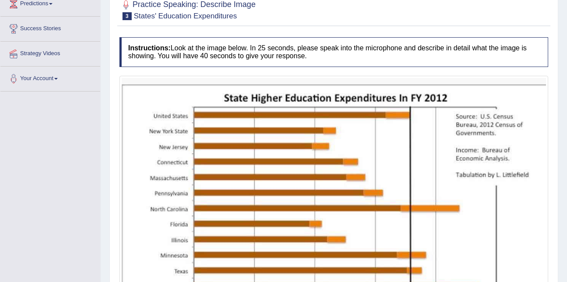
click at [317, 49] on h4 "Instructions: Look at the image below. In 25 seconds, please speak into the mic…" at bounding box center [333, 51] width 428 height 29
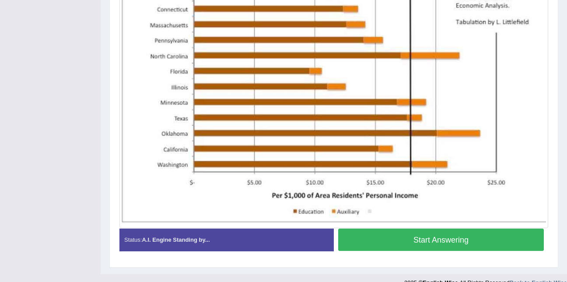
scroll to position [293, 0]
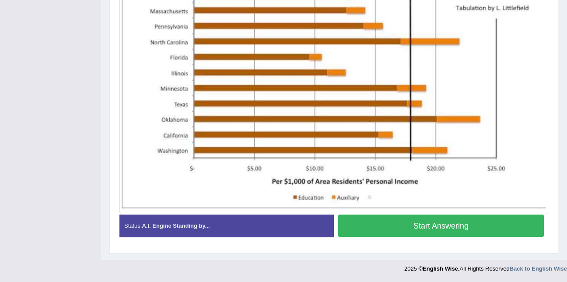
click at [436, 227] on button "Start Answering" at bounding box center [440, 225] width 205 height 22
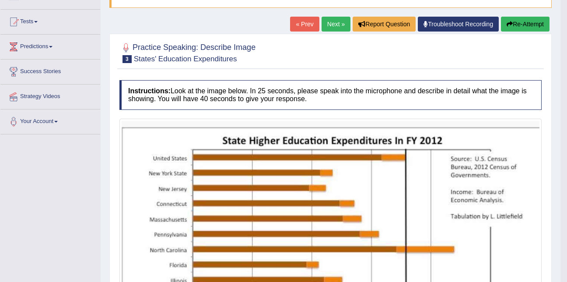
scroll to position [81, 0]
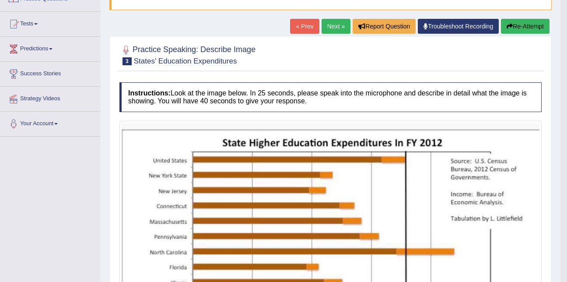
click at [327, 22] on link "Next »" at bounding box center [335, 26] width 29 height 15
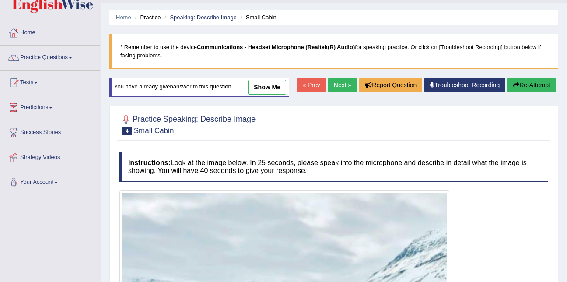
scroll to position [21, 0]
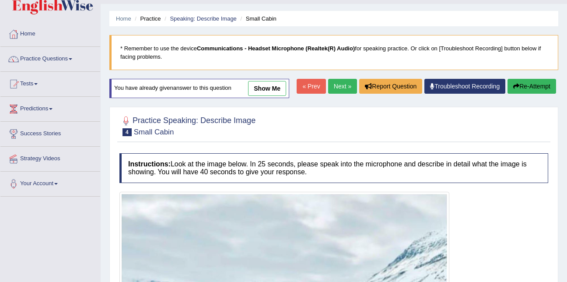
click at [348, 83] on link "Next »" at bounding box center [342, 86] width 29 height 15
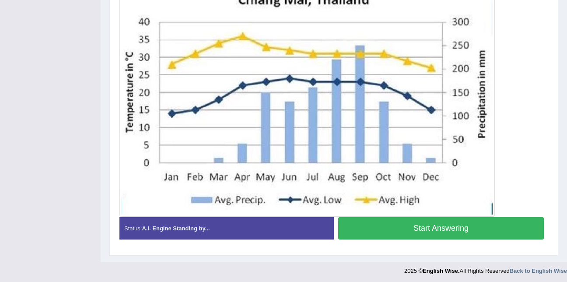
scroll to position [225, 0]
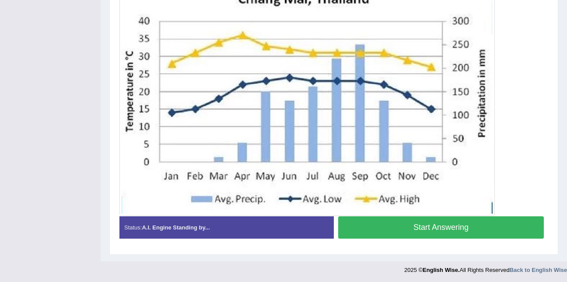
click at [418, 233] on button "Start Answering" at bounding box center [440, 227] width 205 height 22
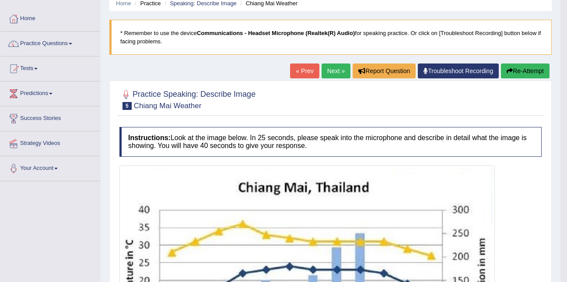
scroll to position [0, 0]
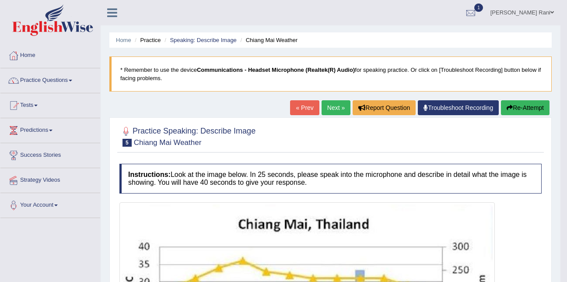
click at [329, 113] on link "Next »" at bounding box center [335, 107] width 29 height 15
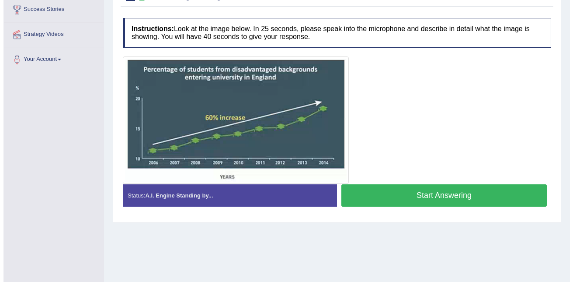
scroll to position [146, 0]
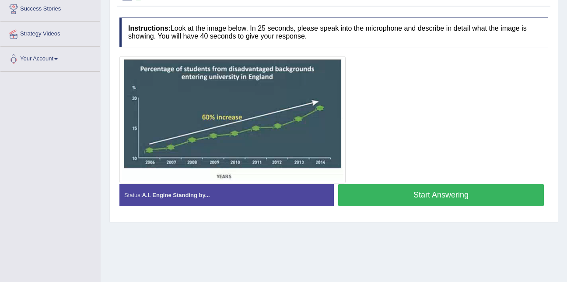
click at [397, 195] on button "Start Answering" at bounding box center [440, 195] width 205 height 22
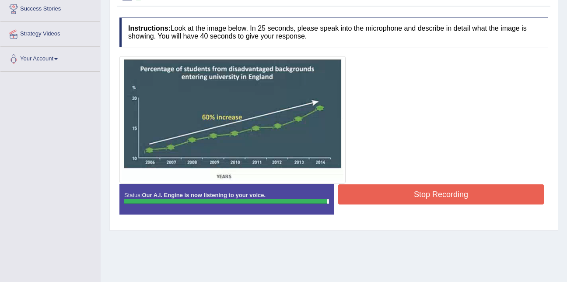
click at [397, 195] on button "Stop Recording" at bounding box center [440, 194] width 205 height 20
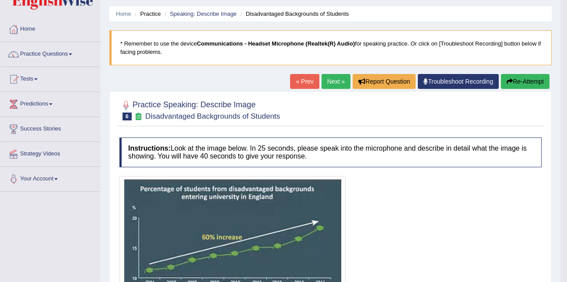
scroll to position [26, 0]
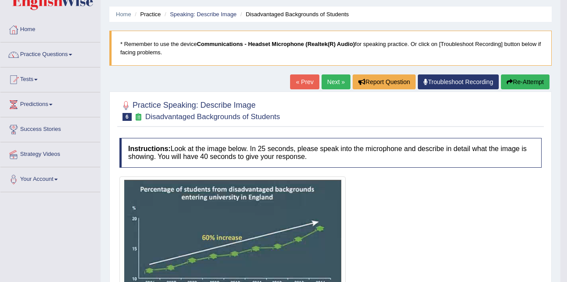
click at [332, 80] on link "Next »" at bounding box center [335, 81] width 29 height 15
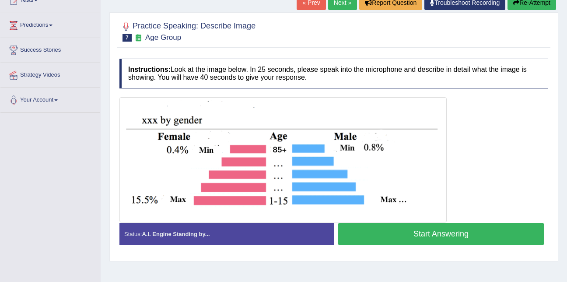
scroll to position [105, 0]
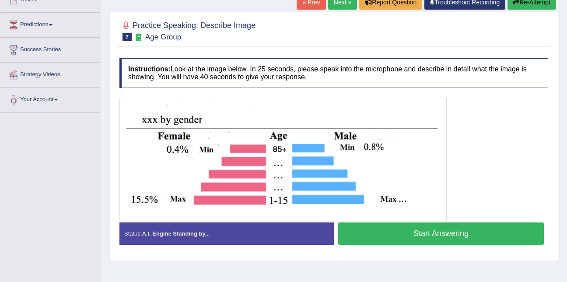
click at [436, 254] on div "Instructions: Look at the image below. In 25 seconds, please speak into the mic…" at bounding box center [333, 155] width 433 height 202
click at [426, 231] on button "Start Answering" at bounding box center [440, 233] width 205 height 22
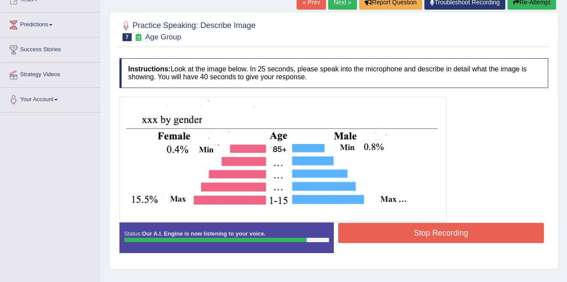
click at [426, 231] on button "Stop Recording" at bounding box center [440, 233] width 205 height 20
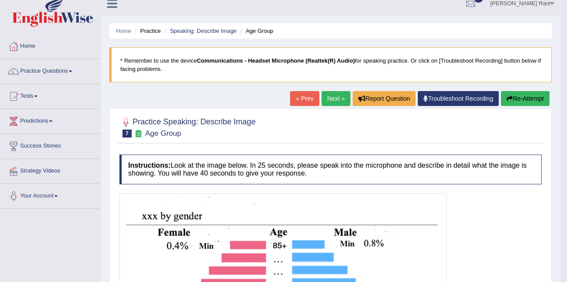
scroll to position [0, 0]
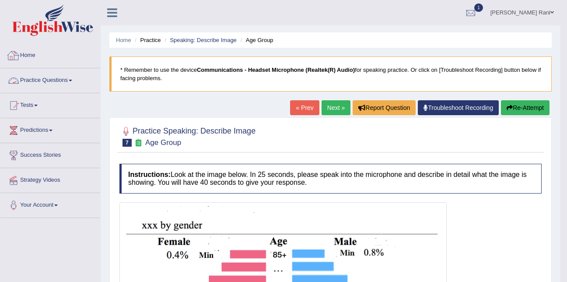
click at [78, 75] on link "Practice Questions" at bounding box center [50, 79] width 100 height 22
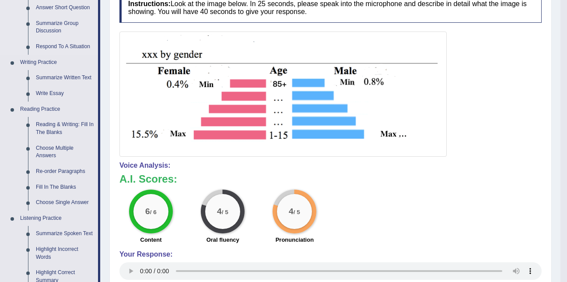
scroll to position [172, 0]
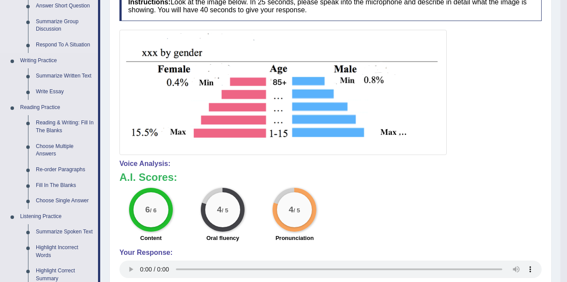
click at [78, 42] on link "Respond To A Situation" at bounding box center [65, 45] width 66 height 16
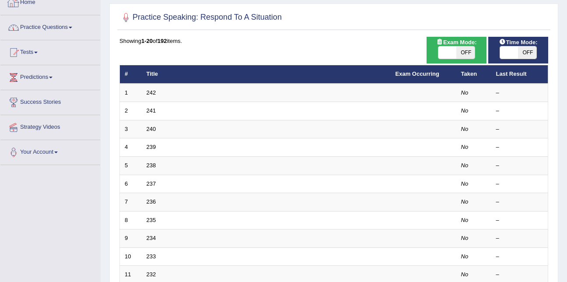
scroll to position [53, 0]
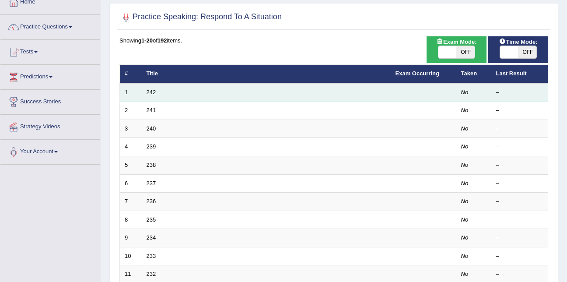
click at [154, 88] on td "242" at bounding box center [266, 92] width 249 height 18
click at [156, 92] on link "242" at bounding box center [151, 92] width 10 height 7
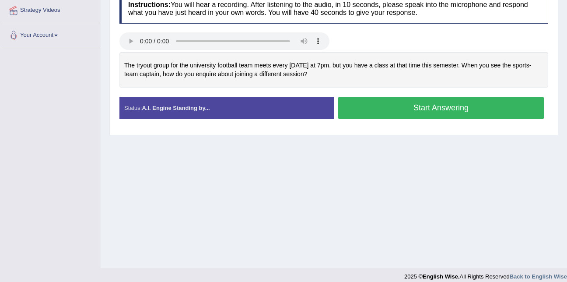
scroll to position [171, 0]
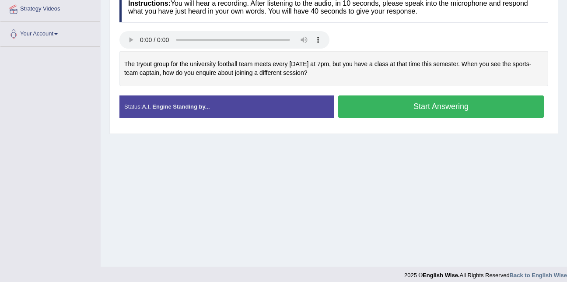
click at [371, 111] on button "Start Answering" at bounding box center [440, 106] width 205 height 22
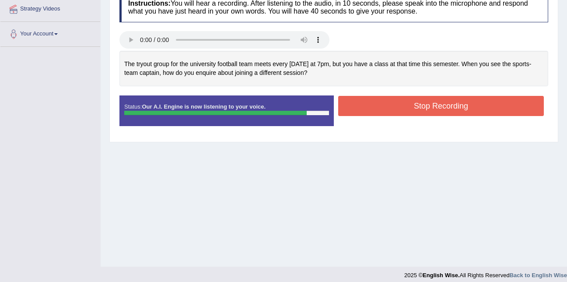
click at [371, 111] on button "Stop Recording" at bounding box center [440, 106] width 205 height 20
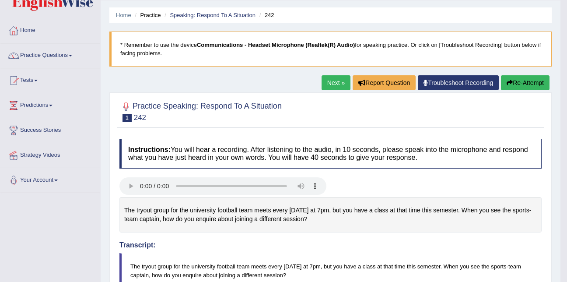
scroll to position [24, 0]
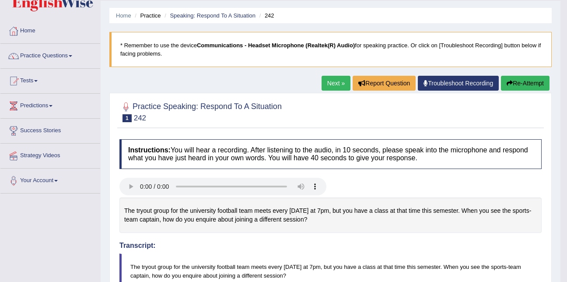
click at [337, 80] on link "Next »" at bounding box center [335, 83] width 29 height 15
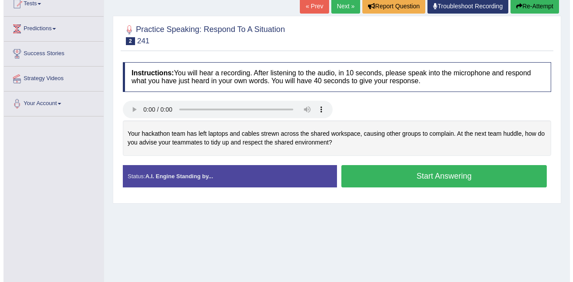
scroll to position [113, 0]
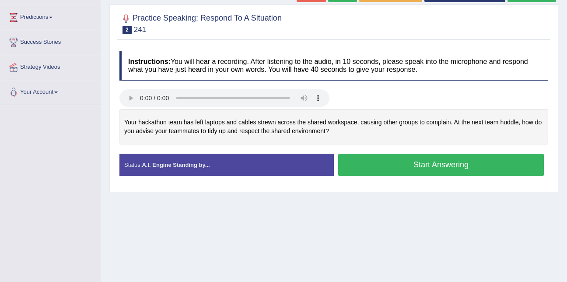
click at [376, 160] on button "Start Answering" at bounding box center [440, 164] width 205 height 22
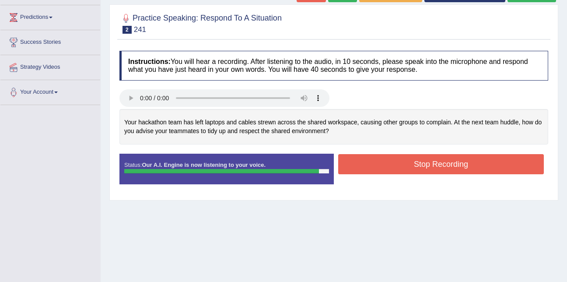
click at [376, 160] on button "Stop Recording" at bounding box center [440, 164] width 205 height 20
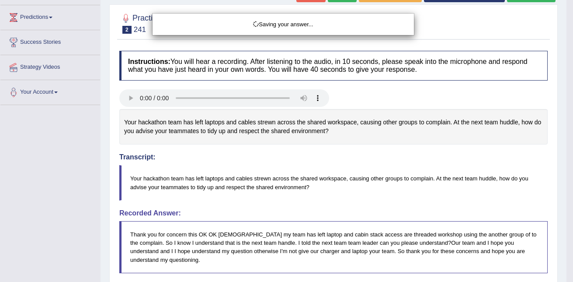
click at [376, 160] on div "Saving your answer..." at bounding box center [286, 141] width 573 height 282
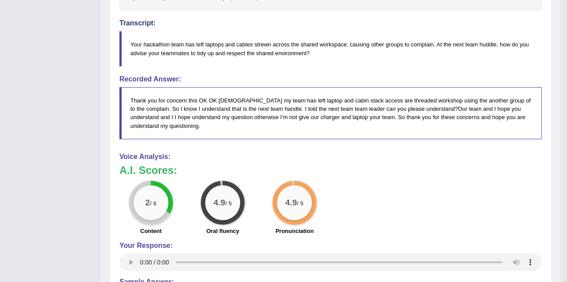
scroll to position [247, 0]
click at [376, 160] on div "Voice Analysis: A.I. Scores: 2 / 6 Content 4.9 / 5 Oral fluency 4.9 / 5 Pronunc…" at bounding box center [330, 212] width 422 height 121
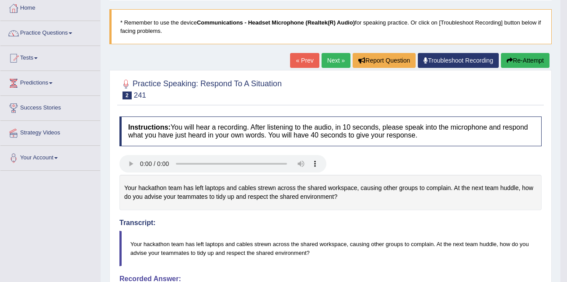
scroll to position [0, 0]
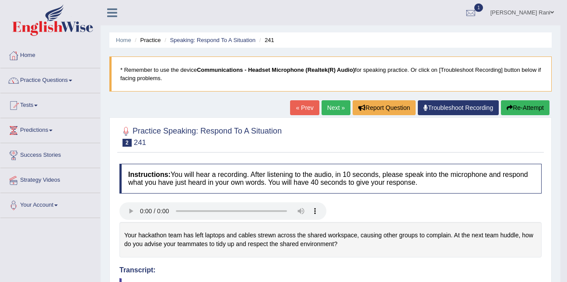
click at [331, 108] on link "Next »" at bounding box center [335, 107] width 29 height 15
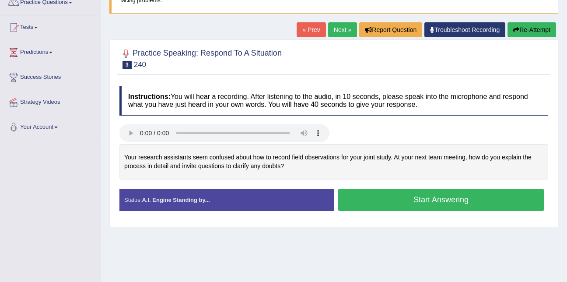
click at [369, 204] on button "Start Answering" at bounding box center [440, 199] width 205 height 22
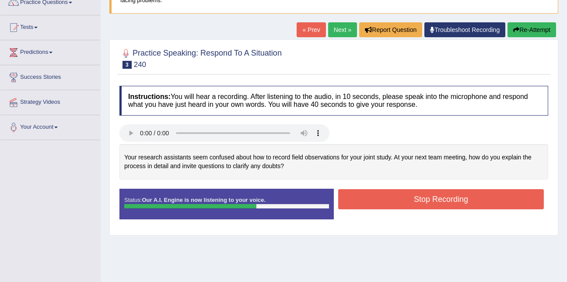
click at [369, 204] on button "Stop Recording" at bounding box center [440, 199] width 205 height 20
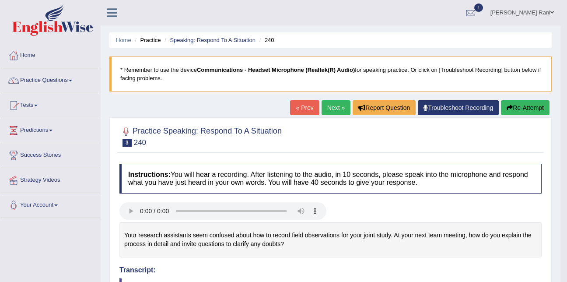
click at [334, 105] on link "Next »" at bounding box center [335, 107] width 29 height 15
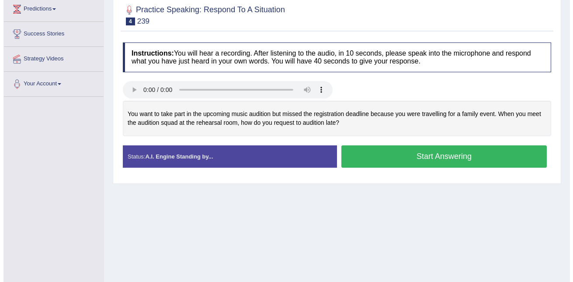
scroll to position [125, 0]
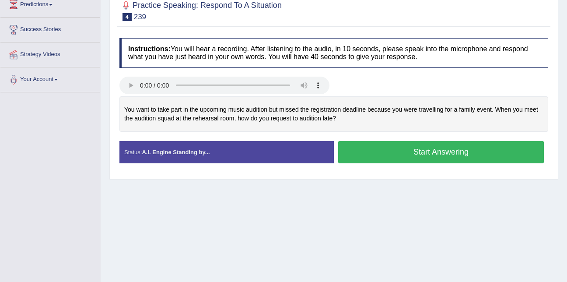
click at [383, 151] on button "Start Answering" at bounding box center [440, 152] width 205 height 22
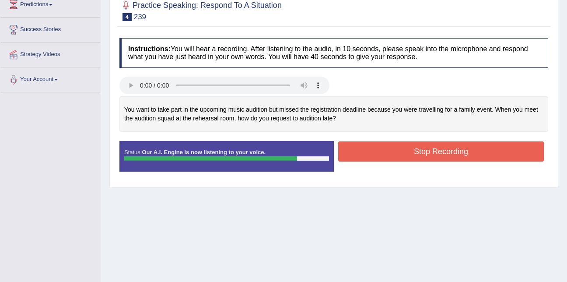
click at [383, 151] on button "Stop Recording" at bounding box center [440, 151] width 205 height 20
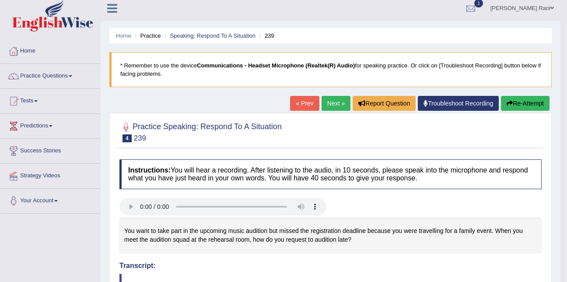
scroll to position [5, 0]
click at [35, 81] on link "Practice Questions" at bounding box center [50, 74] width 100 height 22
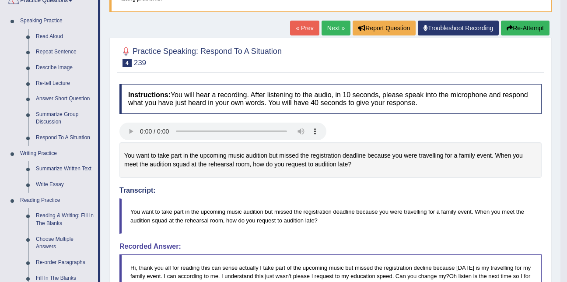
scroll to position [80, 0]
click at [35, 81] on link "Re-tell Lecture" at bounding box center [65, 83] width 66 height 16
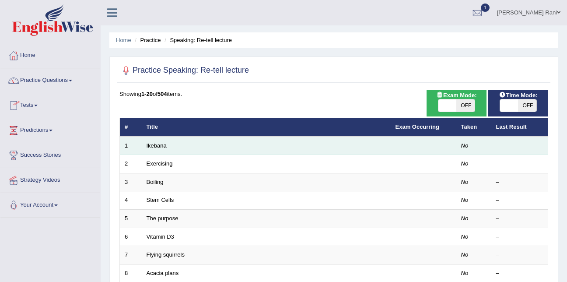
click at [149, 150] on td "Ikebana" at bounding box center [266, 145] width 249 height 18
click at [150, 148] on link "Ikebana" at bounding box center [156, 145] width 20 height 7
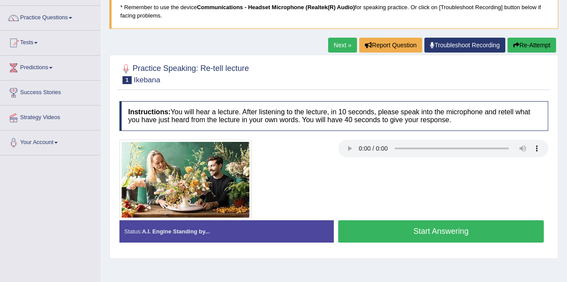
scroll to position [63, 0]
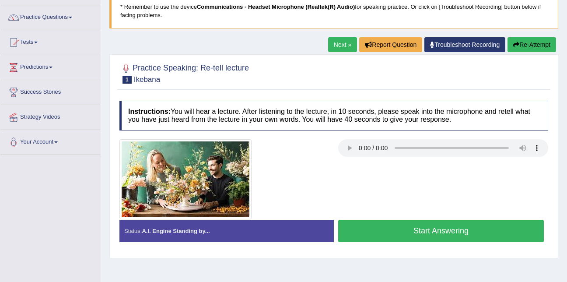
click at [462, 229] on button "Start Answering" at bounding box center [440, 230] width 205 height 22
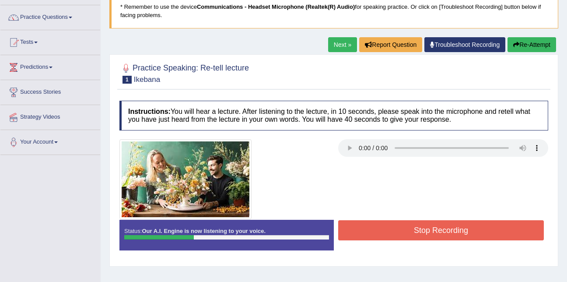
click at [340, 44] on link "Next »" at bounding box center [342, 44] width 29 height 15
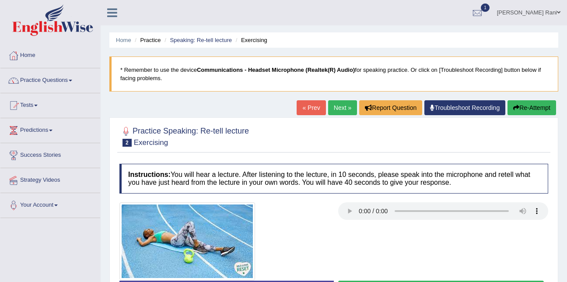
click at [310, 108] on link "« Prev" at bounding box center [310, 107] width 29 height 15
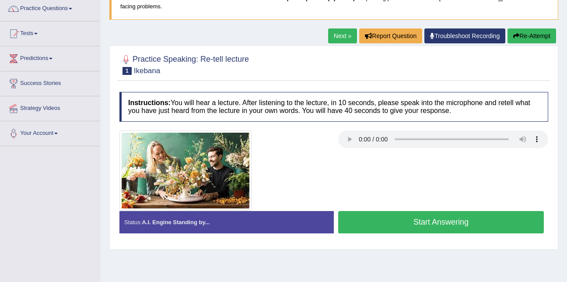
scroll to position [77, 0]
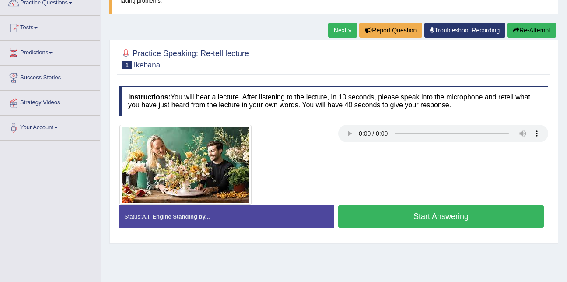
click at [426, 216] on button "Start Answering" at bounding box center [440, 216] width 205 height 22
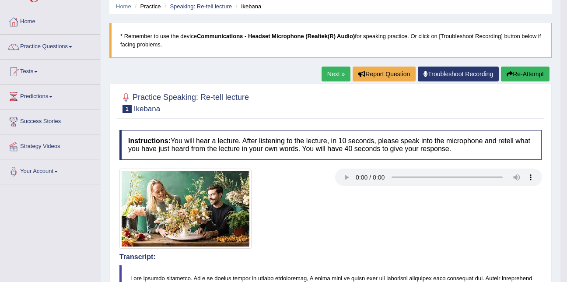
scroll to position [33, 0]
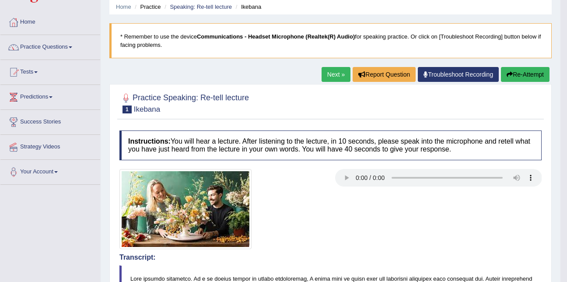
click at [334, 73] on link "Next »" at bounding box center [335, 74] width 29 height 15
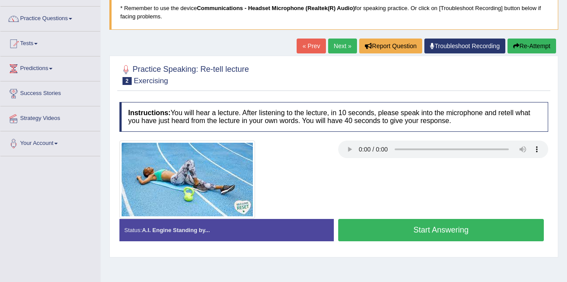
click at [425, 227] on button "Start Answering" at bounding box center [440, 230] width 205 height 22
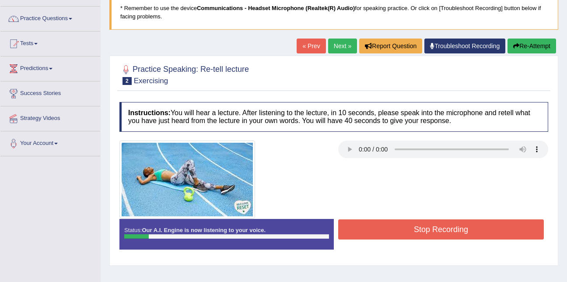
click at [425, 227] on button "Stop Recording" at bounding box center [440, 229] width 205 height 20
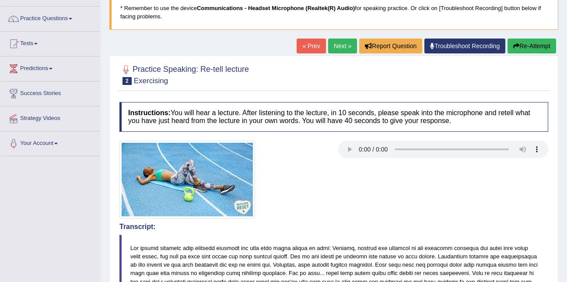
click at [309, 45] on link "« Prev" at bounding box center [310, 45] width 29 height 15
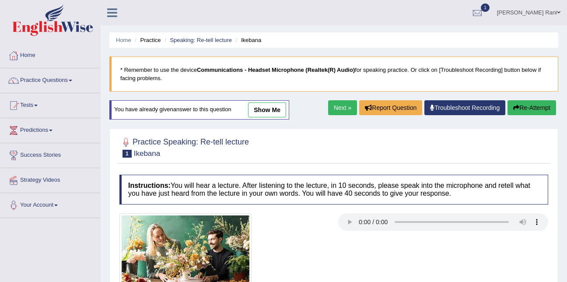
click at [341, 110] on link "Next »" at bounding box center [342, 107] width 29 height 15
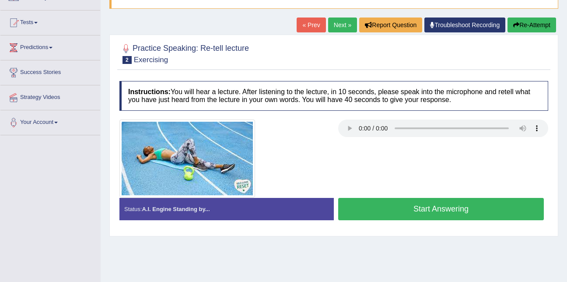
scroll to position [88, 0]
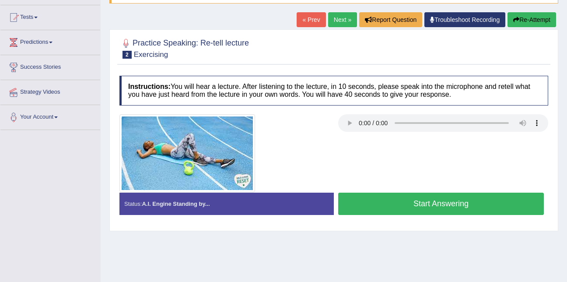
click at [412, 199] on button "Start Answering" at bounding box center [440, 203] width 205 height 22
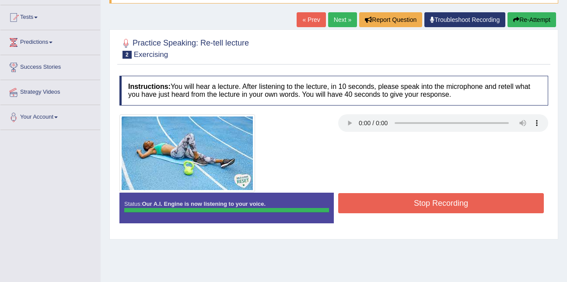
click at [412, 199] on button "Stop Recording" at bounding box center [440, 203] width 205 height 20
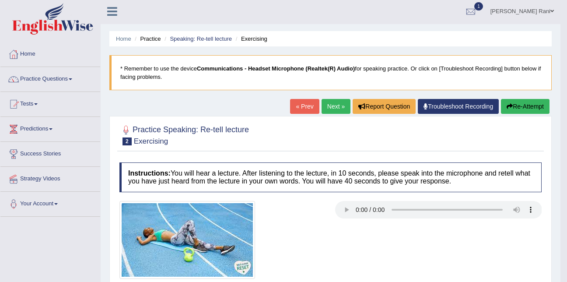
scroll to position [0, 0]
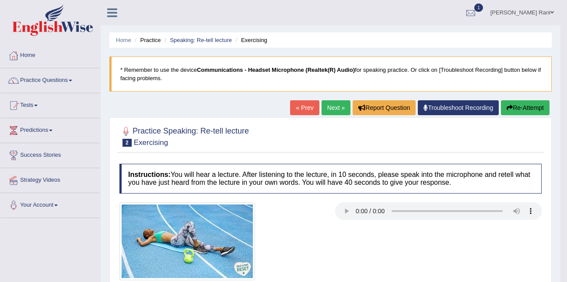
click at [330, 109] on link "Next »" at bounding box center [335, 107] width 29 height 15
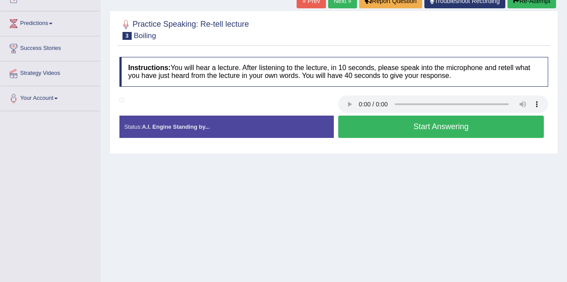
scroll to position [107, 0]
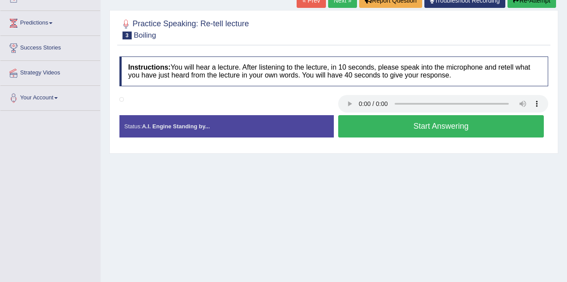
click at [412, 124] on button "Start Answering" at bounding box center [440, 126] width 205 height 22
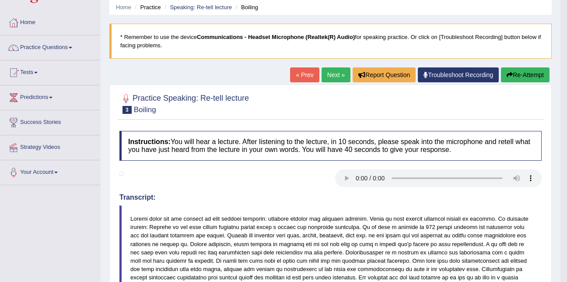
scroll to position [27, 0]
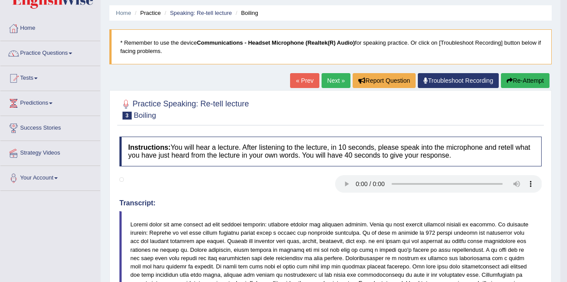
click at [329, 83] on link "Next »" at bounding box center [335, 80] width 29 height 15
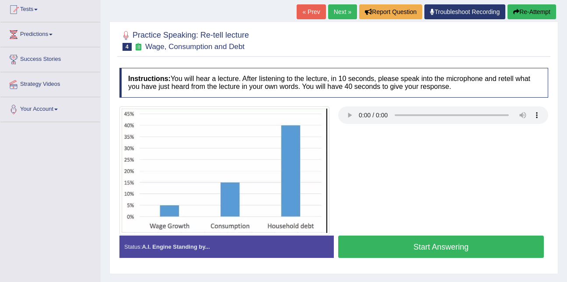
scroll to position [96, 0]
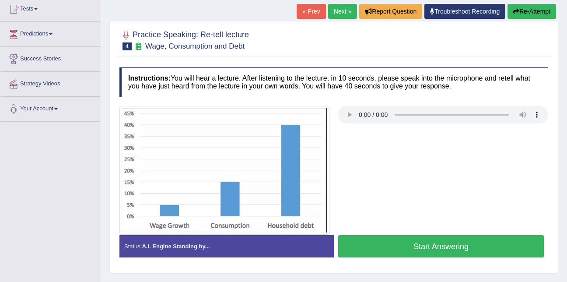
click at [392, 246] on button "Start Answering" at bounding box center [440, 246] width 205 height 22
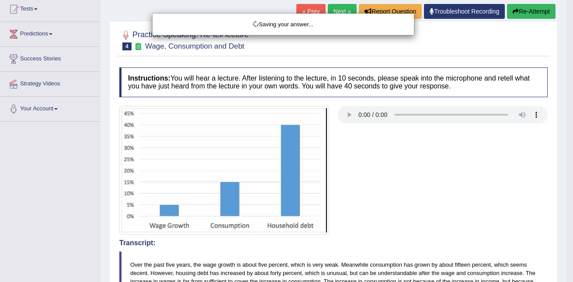
click at [392, 185] on body "Toggle navigation Home Practice Questions Speaking Practice Read Aloud Repeat S…" at bounding box center [286, 45] width 573 height 282
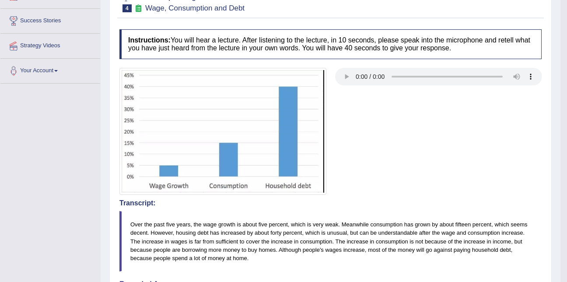
scroll to position [134, 0]
click at [392, 246] on blockquote "Over the past five years, the wage growth is about five percent, which is very …" at bounding box center [330, 241] width 422 height 60
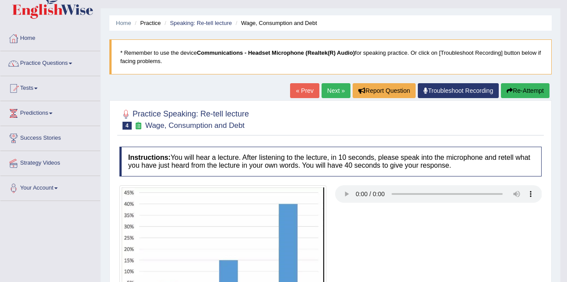
scroll to position [0, 0]
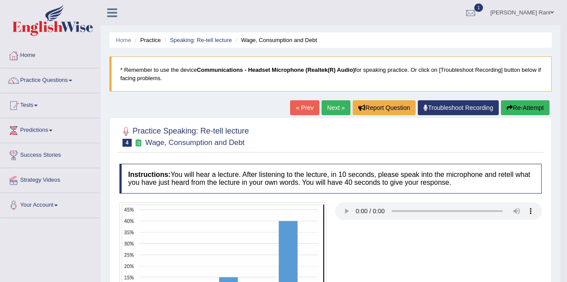
click at [334, 114] on link "Next »" at bounding box center [335, 107] width 29 height 15
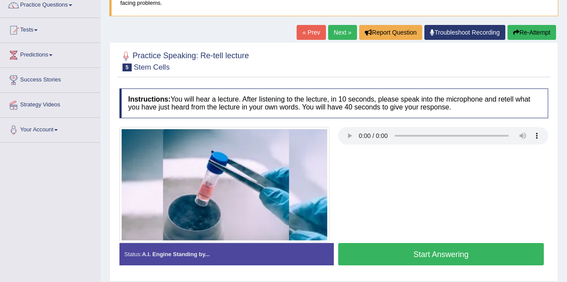
scroll to position [86, 0]
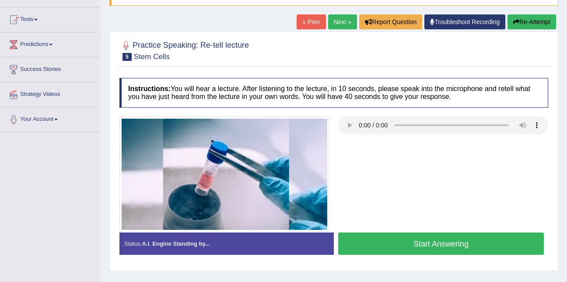
click at [438, 244] on button "Start Answering" at bounding box center [440, 243] width 205 height 22
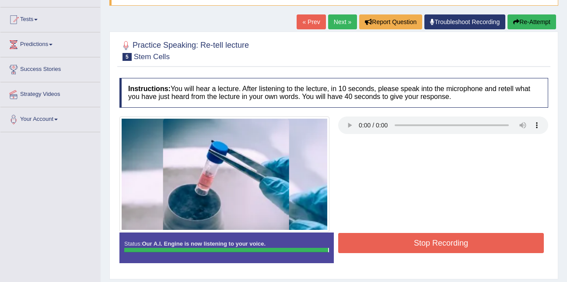
click at [438, 244] on button "Stop Recording" at bounding box center [440, 243] width 205 height 20
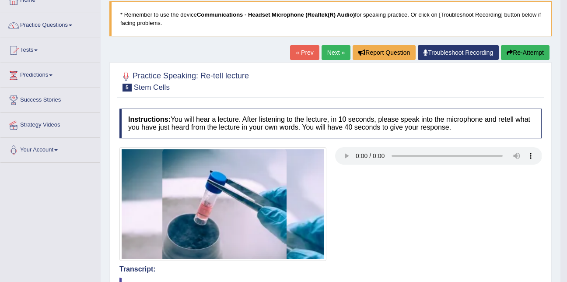
scroll to position [7, 0]
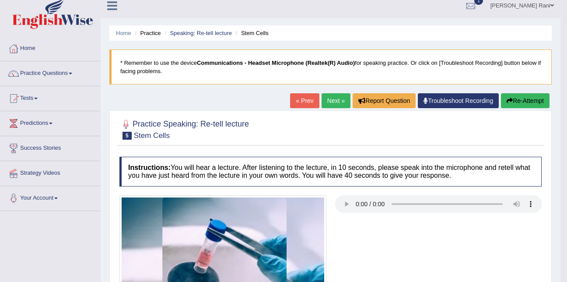
click at [331, 98] on link "Next »" at bounding box center [335, 100] width 29 height 15
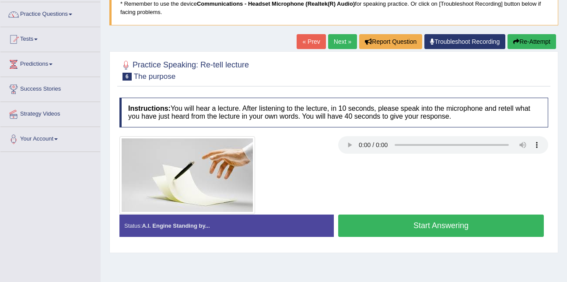
click at [424, 231] on button "Start Answering" at bounding box center [440, 225] width 205 height 22
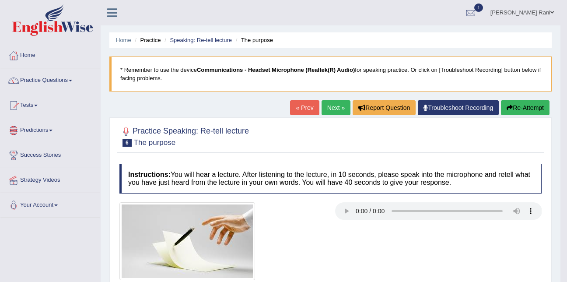
click at [55, 125] on link "Predictions" at bounding box center [50, 129] width 100 height 22
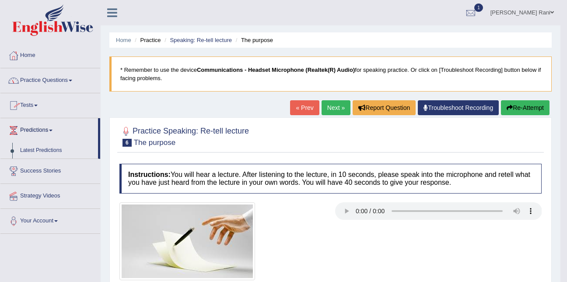
click at [47, 84] on link "Practice Questions" at bounding box center [50, 79] width 100 height 22
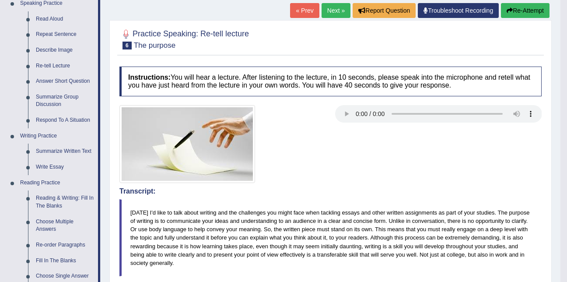
scroll to position [97, 0]
click at [45, 95] on link "Summarize Group Discussion" at bounding box center [65, 100] width 66 height 23
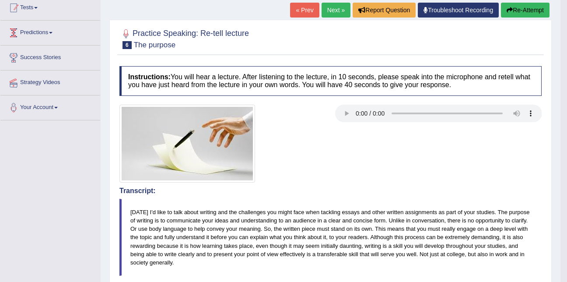
scroll to position [174, 0]
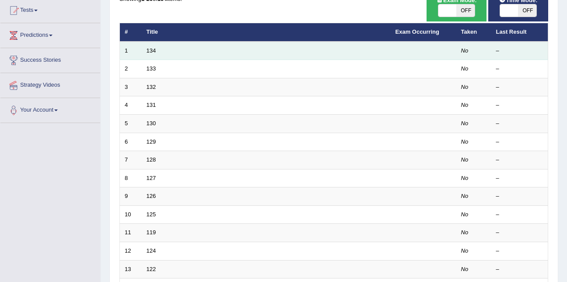
click at [159, 46] on td "134" at bounding box center [266, 51] width 249 height 18
click at [154, 50] on link "134" at bounding box center [151, 50] width 10 height 7
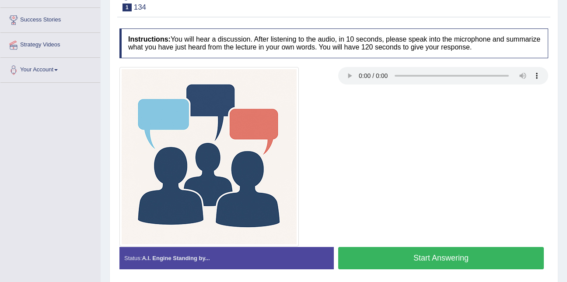
scroll to position [136, 0]
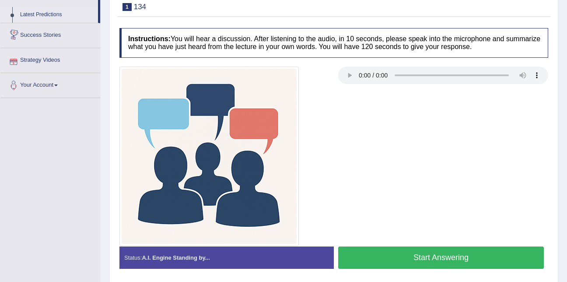
click at [82, 20] on link "Latest Predictions" at bounding box center [57, 15] width 82 height 16
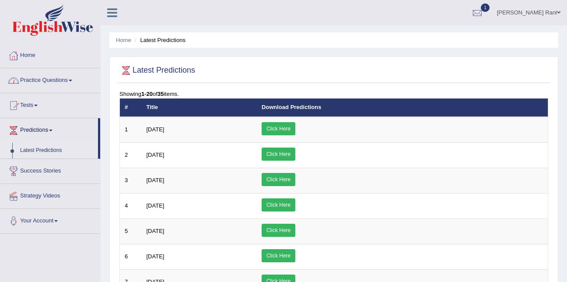
click at [47, 77] on link "Practice Questions" at bounding box center [50, 79] width 100 height 22
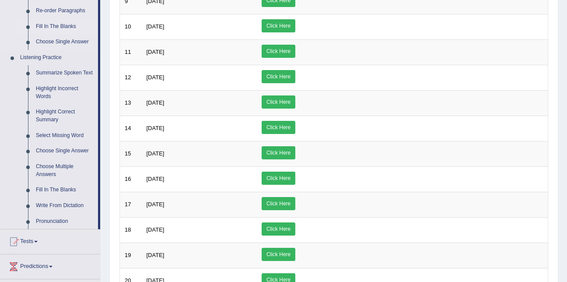
scroll to position [332, 0]
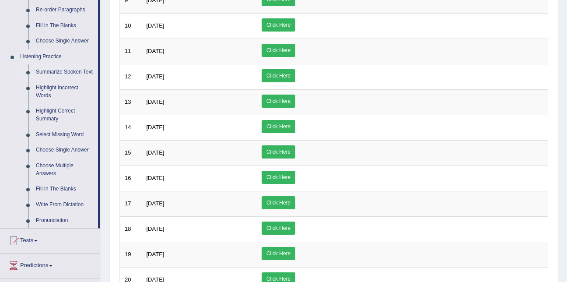
click at [67, 73] on link "Summarize Spoken Text" at bounding box center [65, 72] width 66 height 16
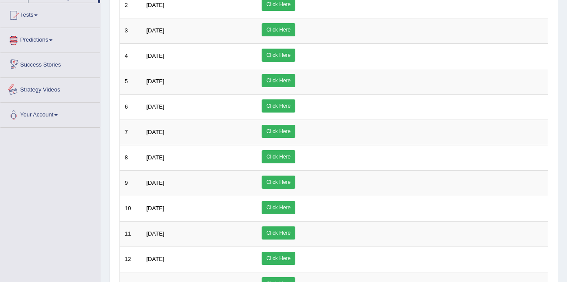
scroll to position [163, 0]
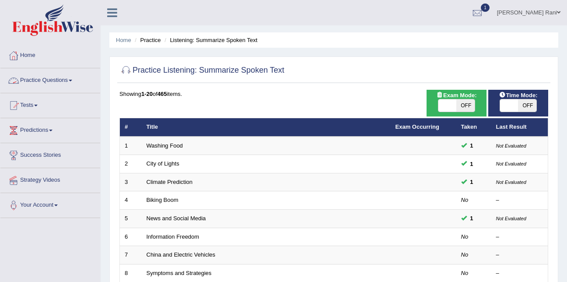
click at [62, 81] on link "Practice Questions" at bounding box center [50, 79] width 100 height 22
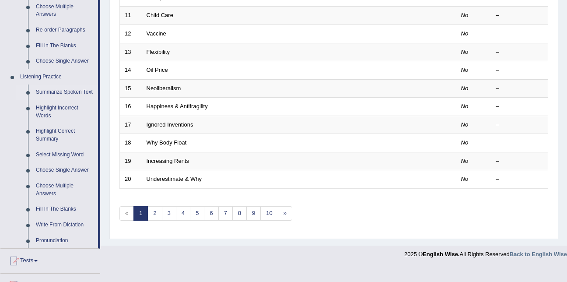
scroll to position [314, 0]
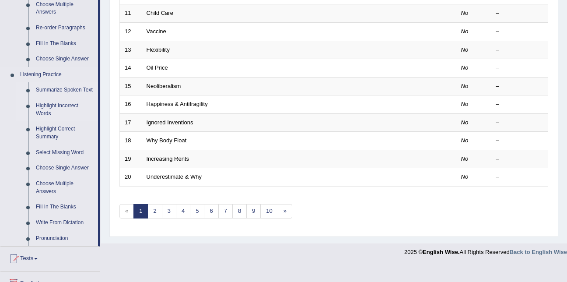
click at [60, 113] on link "Highlight Incorrect Words" at bounding box center [65, 109] width 66 height 23
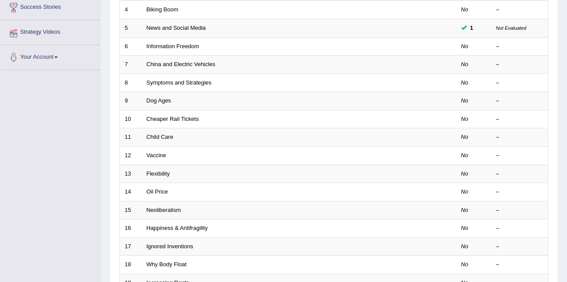
scroll to position [139, 0]
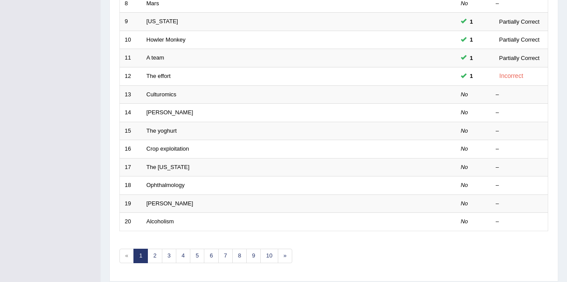
scroll to position [271, 0]
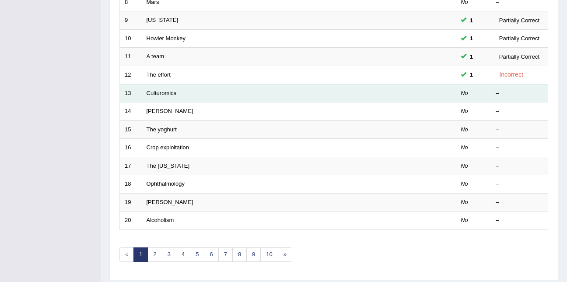
click at [133, 97] on td "13" at bounding box center [131, 93] width 22 height 18
click at [153, 98] on td "Culturomics" at bounding box center [266, 93] width 248 height 18
click at [156, 93] on link "Culturomics" at bounding box center [161, 93] width 30 height 7
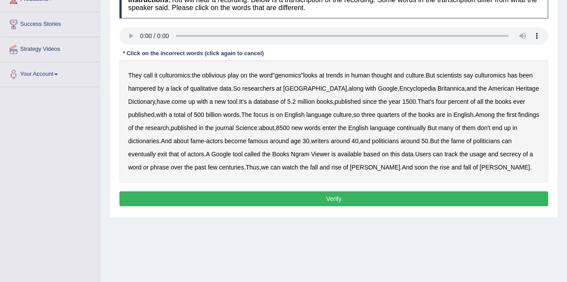
scroll to position [131, 0]
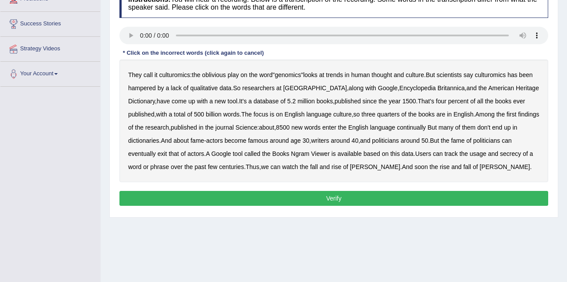
click at [425, 128] on b "continually" at bounding box center [410, 127] width 29 height 7
click at [252, 156] on b "called" at bounding box center [252, 153] width 16 height 7
click at [404, 196] on button "Verify" at bounding box center [333, 198] width 428 height 15
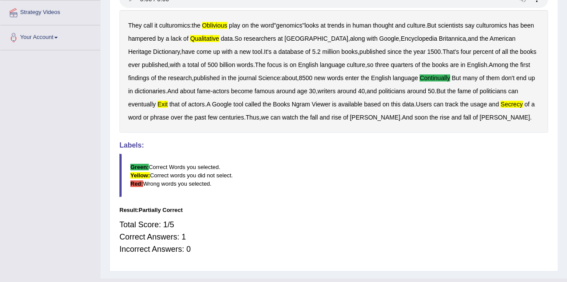
scroll to position [167, 0]
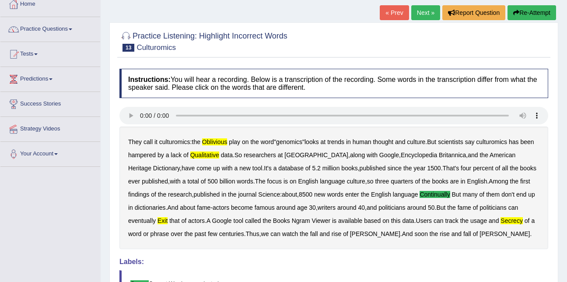
click at [403, 193] on b "language" at bounding box center [405, 194] width 25 height 7
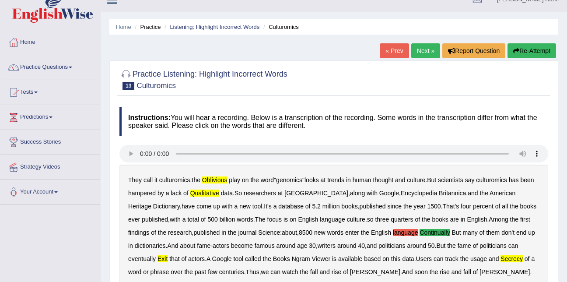
scroll to position [13, 0]
click at [421, 51] on link "Next »" at bounding box center [425, 51] width 29 height 15
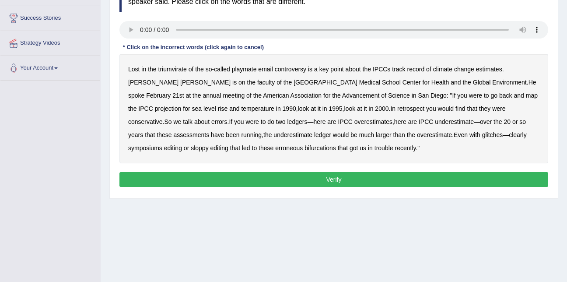
scroll to position [138, 0]
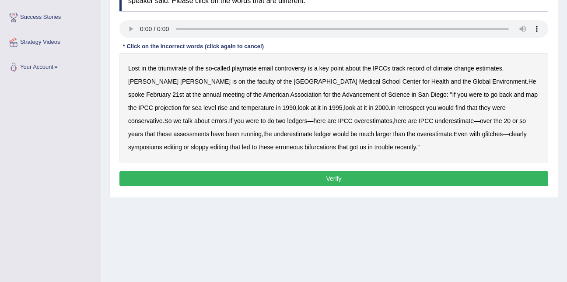
click at [292, 180] on button "Verify" at bounding box center [333, 178] width 428 height 15
click at [507, 95] on div "Lost in the triumvirate of the so - called playmate email controversy is a key …" at bounding box center [333, 107] width 428 height 109
click at [163, 117] on b "conservative" at bounding box center [145, 120] width 35 height 7
click at [209, 130] on b "assessments" at bounding box center [192, 133] width 36 height 7
click at [162, 143] on b "symposiums" at bounding box center [145, 146] width 34 height 7
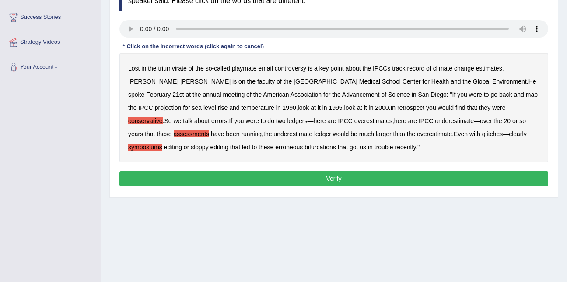
click at [339, 174] on button "Verify" at bounding box center [333, 178] width 428 height 15
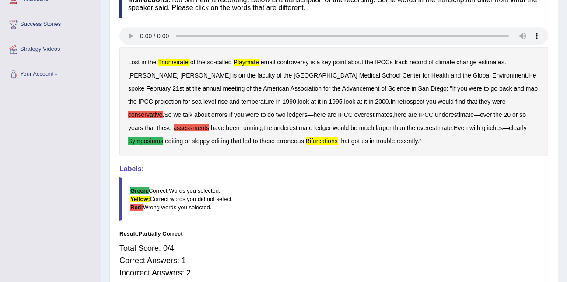
scroll to position [0, 0]
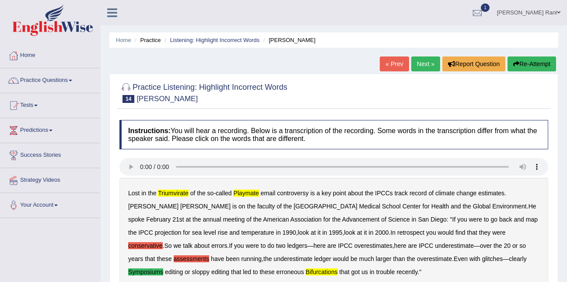
click at [427, 56] on link "Next »" at bounding box center [425, 63] width 29 height 15
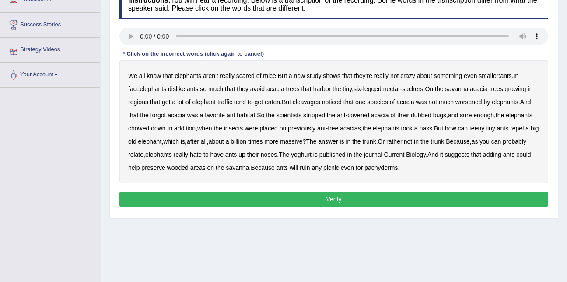
scroll to position [132, 0]
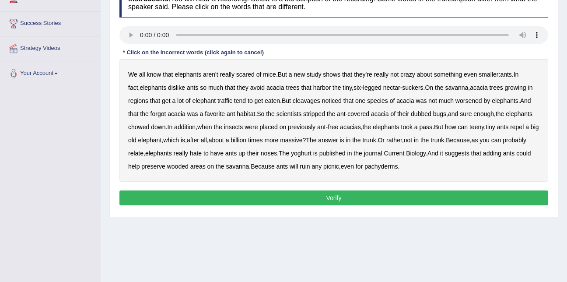
click at [266, 89] on b "acacia" at bounding box center [274, 87] width 17 height 7
click at [266, 86] on b "acacia" at bounding box center [274, 87] width 17 height 7
click at [172, 154] on b "elephants" at bounding box center [158, 153] width 27 height 7
click at [339, 169] on b "picnic" at bounding box center [331, 166] width 16 height 7
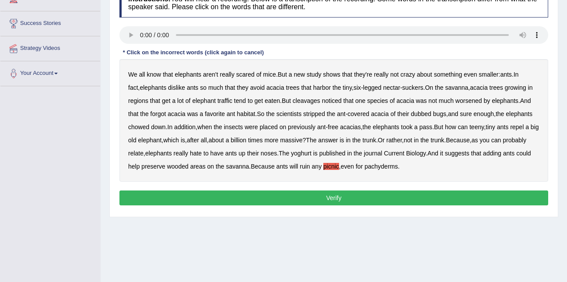
click at [353, 198] on button "Verify" at bounding box center [333, 197] width 428 height 15
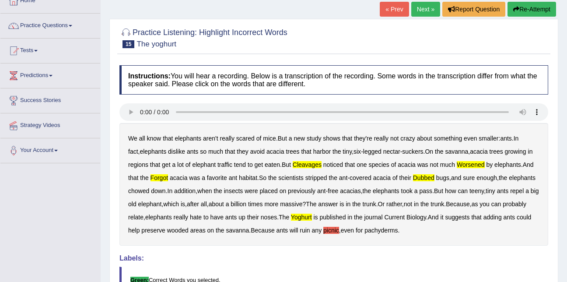
scroll to position [54, 0]
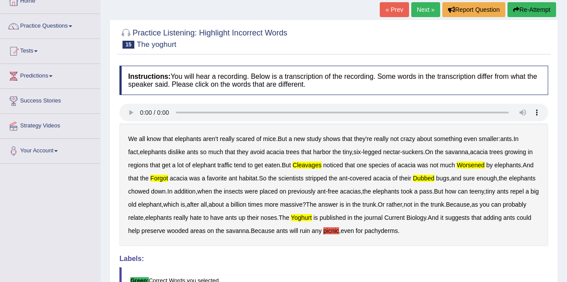
click at [417, 13] on link "Next »" at bounding box center [425, 9] width 29 height 15
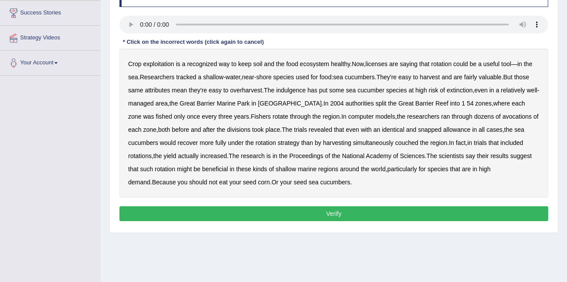
scroll to position [144, 0]
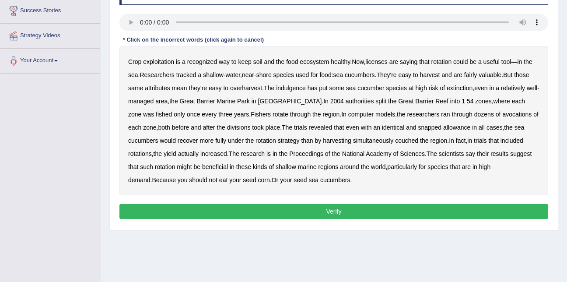
click at [386, 63] on b "licenses" at bounding box center [376, 61] width 22 height 7
click at [492, 75] on b "valuable" at bounding box center [489, 74] width 23 height 7
click at [466, 101] on b "54" at bounding box center [469, 100] width 7 height 7
click at [450, 101] on b "into" at bounding box center [455, 100] width 10 height 7
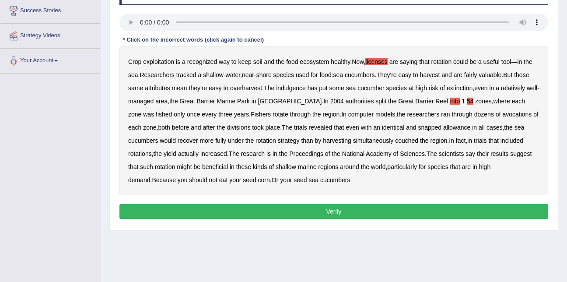
click at [438, 101] on div "Crop exploitation is a recognized way to keep soil and the food ecosystem healt…" at bounding box center [333, 120] width 428 height 149
click at [450, 103] on b "into" at bounding box center [455, 100] width 10 height 7
click at [461, 104] on b "1" at bounding box center [462, 100] width 3 height 7
click at [466, 101] on b "54" at bounding box center [469, 100] width 7 height 7
click at [432, 101] on div "Crop exploitation is a recognized way to keep soil and the food ecosystem healt…" at bounding box center [333, 120] width 428 height 149
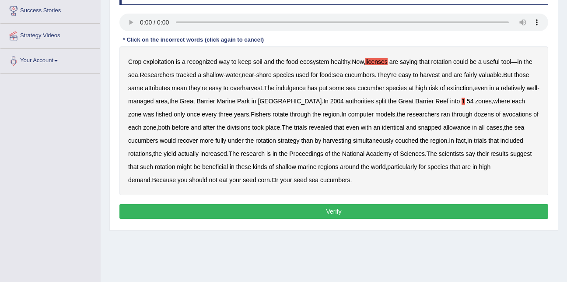
click at [435, 102] on div "Crop exploitation is a recognized way to keep soil and the food ecosystem healt…" at bounding box center [333, 120] width 428 height 149
click at [461, 102] on b "1" at bounding box center [462, 100] width 3 height 7
click at [440, 165] on b "species" at bounding box center [437, 166] width 21 height 7
click at [283, 86] on b "indulgence" at bounding box center [291, 87] width 30 height 7
click at [421, 128] on b "snapped" at bounding box center [429, 127] width 24 height 7
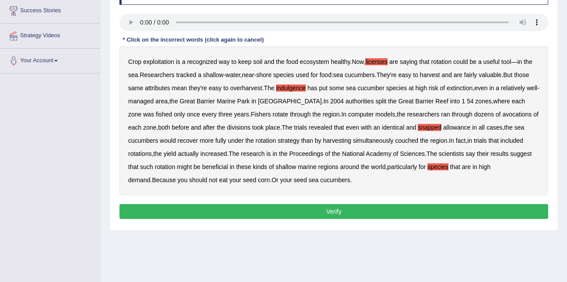
click at [439, 170] on div "Crop exploitation is a recognized way to keep soil and the food ecosystem healt…" at bounding box center [333, 120] width 428 height 149
click at [438, 165] on b "species" at bounding box center [437, 166] width 21 height 7
click at [321, 192] on div "Crop exploitation is a recognized way to keep soil and the food ecosystem healt…" at bounding box center [333, 120] width 428 height 149
click at [327, 208] on button "Verify" at bounding box center [333, 211] width 428 height 15
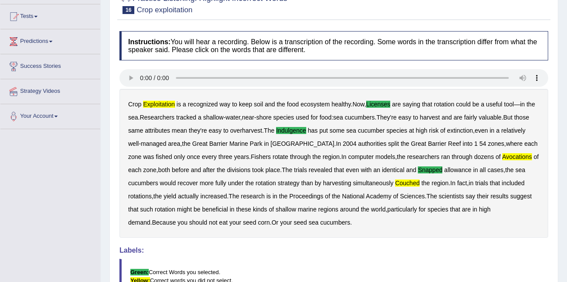
scroll to position [0, 0]
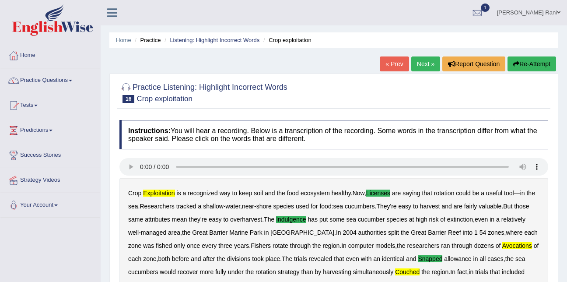
click at [431, 61] on link "Next »" at bounding box center [425, 63] width 29 height 15
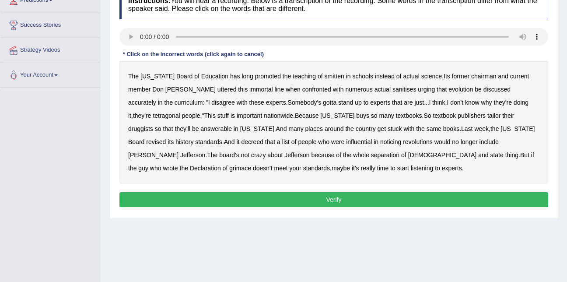
click at [324, 78] on b "smitten" at bounding box center [334, 76] width 20 height 7
click at [153, 125] on b "druggists" at bounding box center [140, 128] width 25 height 7
click at [380, 145] on b "noticing" at bounding box center [390, 141] width 21 height 7
click at [325, 198] on button "Verify" at bounding box center [333, 199] width 428 height 15
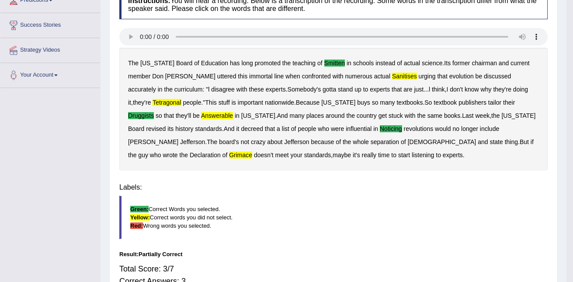
click at [325, 152] on body "Toggle navigation Home Practice Questions Speaking Practice Read Aloud Repeat S…" at bounding box center [286, 11] width 573 height 282
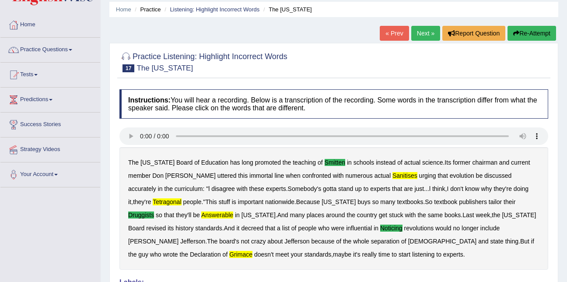
scroll to position [30, 0]
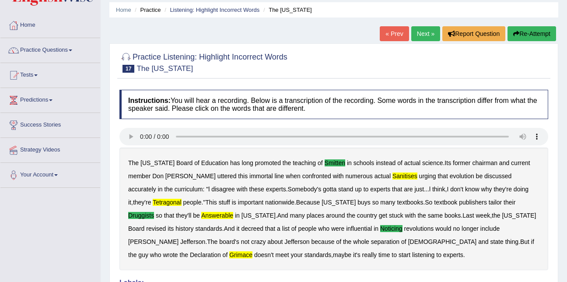
click at [417, 32] on link "Next »" at bounding box center [425, 33] width 29 height 15
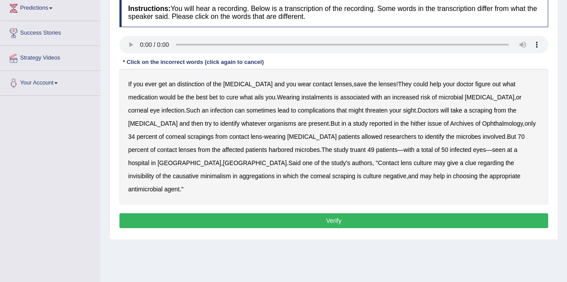
scroll to position [122, 0]
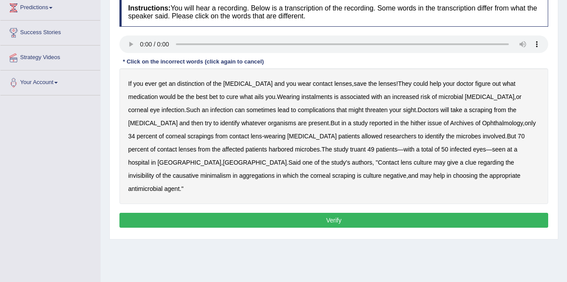
click at [378, 85] on b "lenses" at bounding box center [386, 83] width 17 height 7
click at [231, 172] on b "minimalism" at bounding box center [215, 175] width 31 height 7
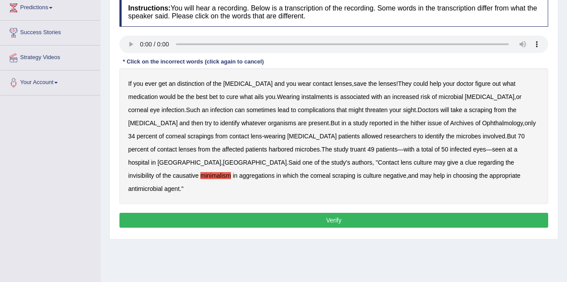
click at [343, 212] on button "Verify" at bounding box center [333, 219] width 428 height 15
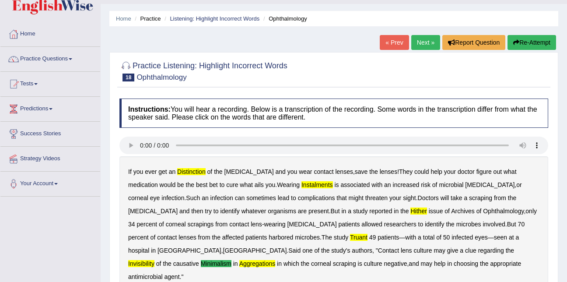
scroll to position [21, 0]
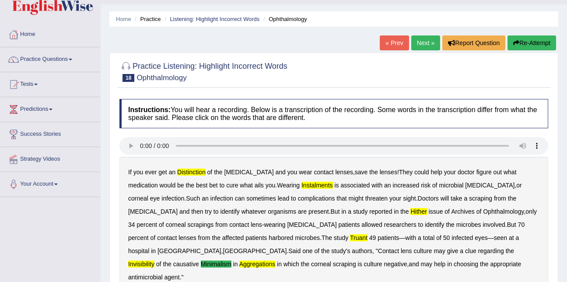
click at [432, 46] on link "Next »" at bounding box center [425, 42] width 29 height 15
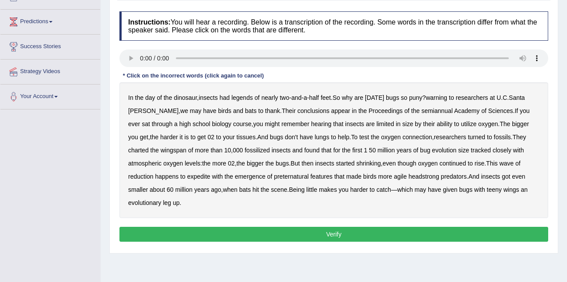
scroll to position [115, 0]
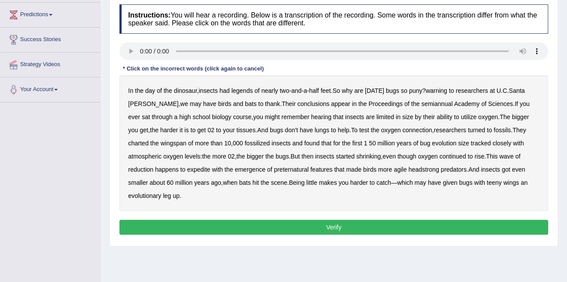
click at [443, 87] on b "warning" at bounding box center [435, 90] width 21 height 7
click at [317, 220] on button "Verify" at bounding box center [333, 226] width 428 height 15
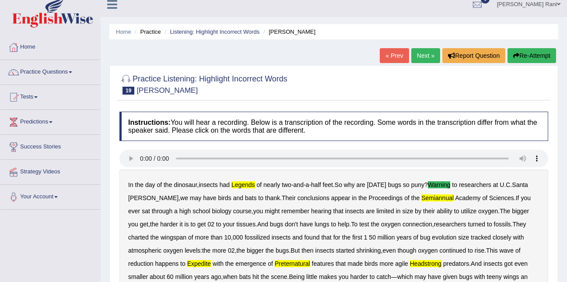
scroll to position [7, 0]
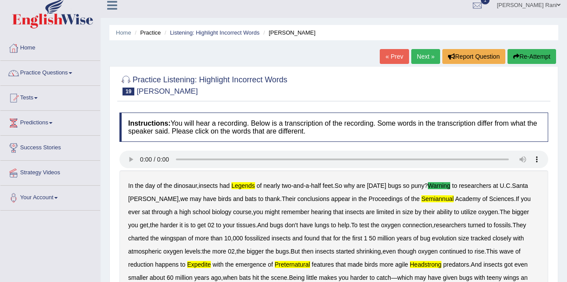
click at [431, 57] on link "Next »" at bounding box center [425, 56] width 29 height 15
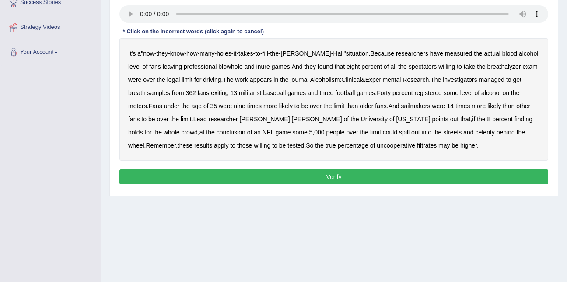
scroll to position [153, 0]
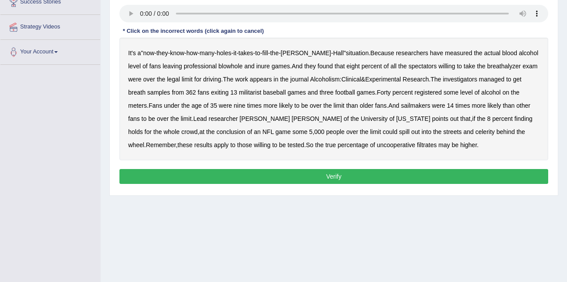
click at [400, 104] on b "sailmakers" at bounding box center [414, 105] width 29 height 7
click at [475, 131] on b "celerity" at bounding box center [484, 131] width 19 height 7
click at [347, 177] on button "Verify" at bounding box center [333, 176] width 428 height 15
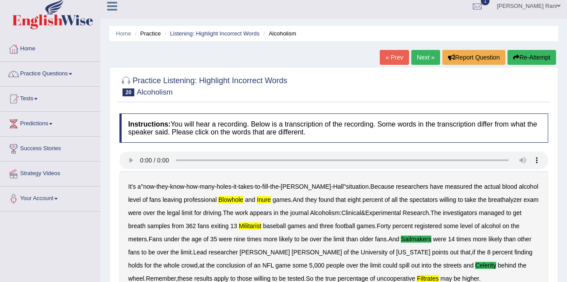
scroll to position [6, 0]
click at [421, 61] on link "Next »" at bounding box center [425, 57] width 29 height 15
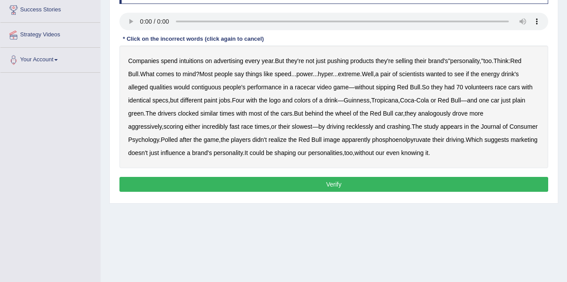
scroll to position [146, 0]
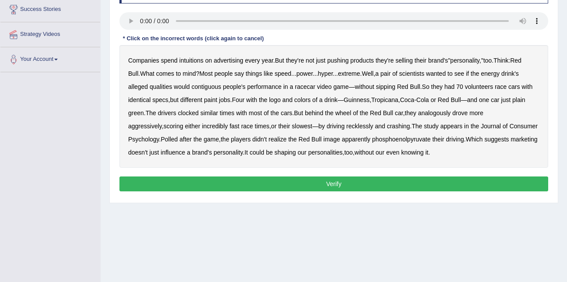
click at [372, 136] on b "phosphoenolpyruvate" at bounding box center [401, 139] width 59 height 7
click at [334, 181] on button "Verify" at bounding box center [333, 183] width 428 height 15
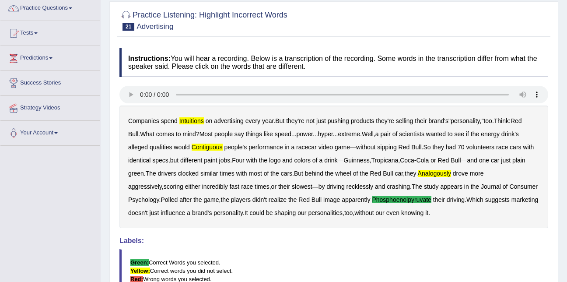
scroll to position [0, 0]
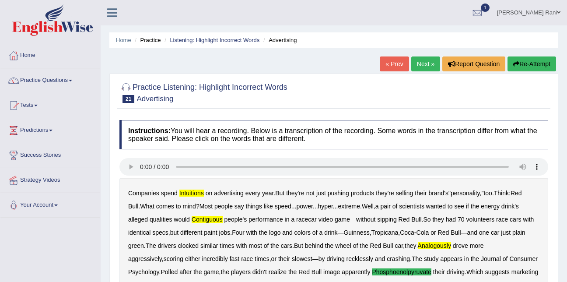
click at [417, 63] on link "Next »" at bounding box center [425, 63] width 29 height 15
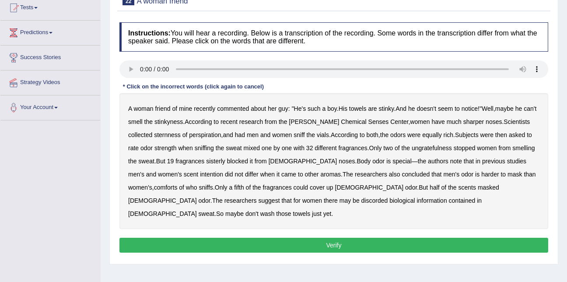
scroll to position [98, 0]
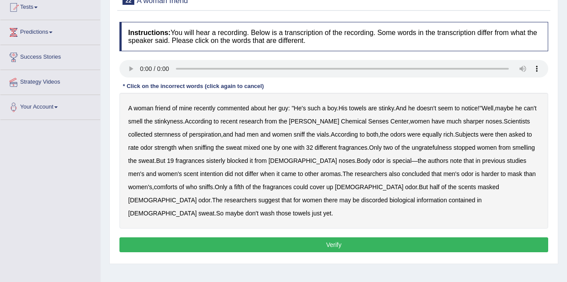
click at [169, 137] on b "sternness" at bounding box center [167, 134] width 27 height 7
click at [370, 237] on button "Verify" at bounding box center [333, 244] width 428 height 15
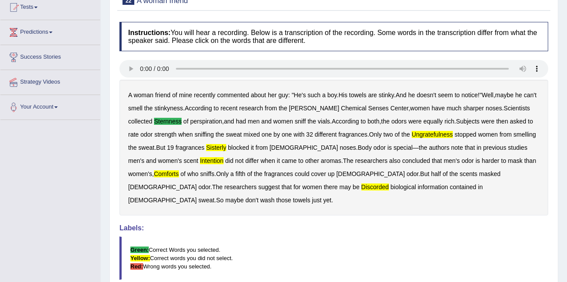
click at [429, 132] on b "ungratefulness" at bounding box center [431, 134] width 41 height 7
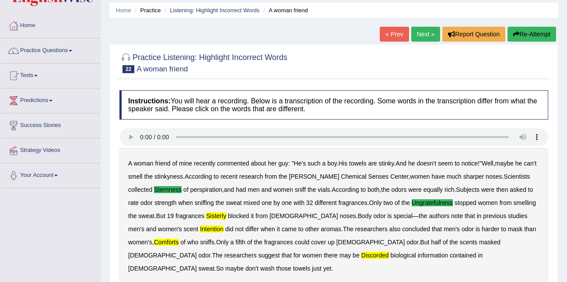
scroll to position [0, 0]
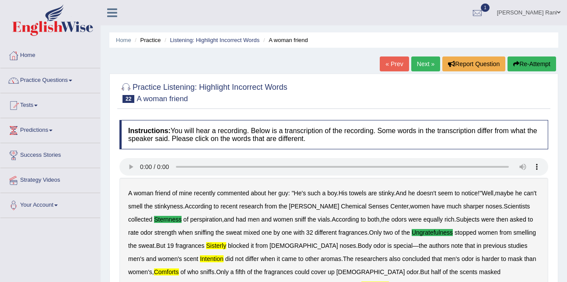
click at [419, 58] on link "Next »" at bounding box center [425, 63] width 29 height 15
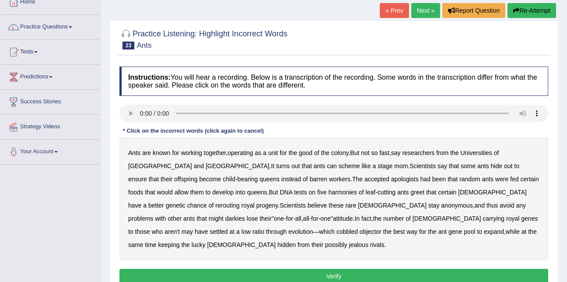
scroll to position [54, 0]
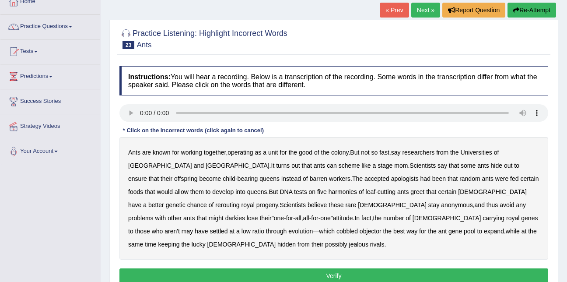
click at [328, 191] on b "harmonies" at bounding box center [342, 191] width 28 height 7
click at [357, 268] on button "Verify" at bounding box center [333, 275] width 428 height 15
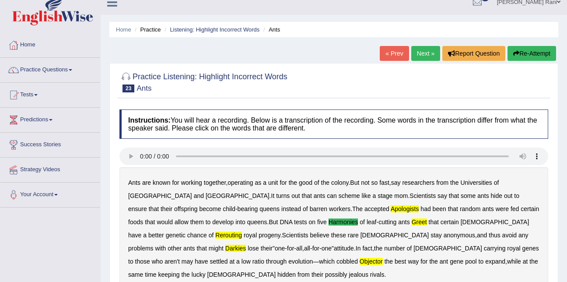
scroll to position [10, 0]
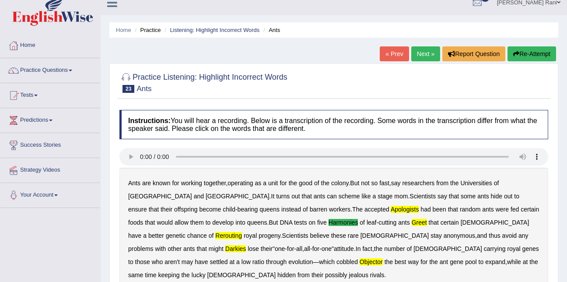
click at [432, 52] on link "Next »" at bounding box center [425, 53] width 29 height 15
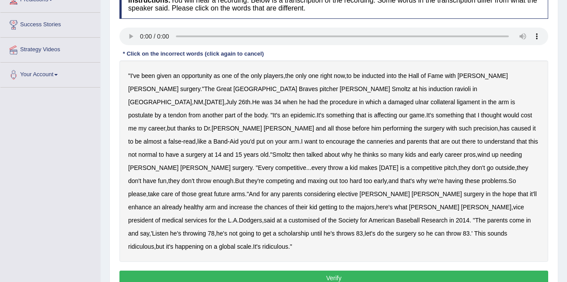
scroll to position [131, 0]
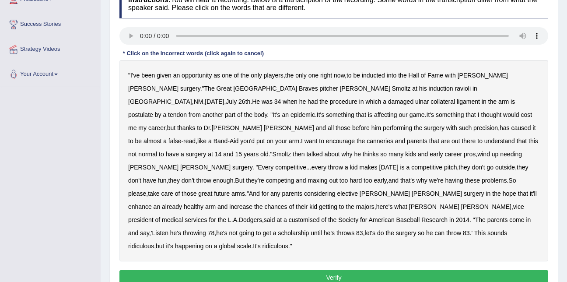
click at [392, 87] on b "Smoltz" at bounding box center [401, 88] width 19 height 7
drag, startPoint x: 234, startPoint y: 87, endPoint x: 285, endPoint y: 88, distance: 50.7
click at [285, 88] on div "" I've been given an opportunity as one of the only players , the only one righ…" at bounding box center [333, 160] width 428 height 201
click at [153, 111] on b "postulate" at bounding box center [140, 114] width 25 height 7
click at [393, 137] on b "canneries" at bounding box center [379, 140] width 27 height 7
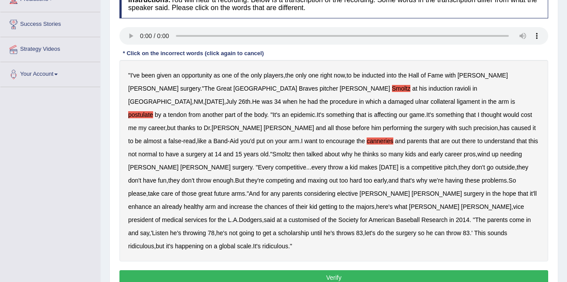
click at [289, 216] on b "customised" at bounding box center [304, 219] width 31 height 7
click at [334, 270] on button "Verify" at bounding box center [333, 277] width 428 height 15
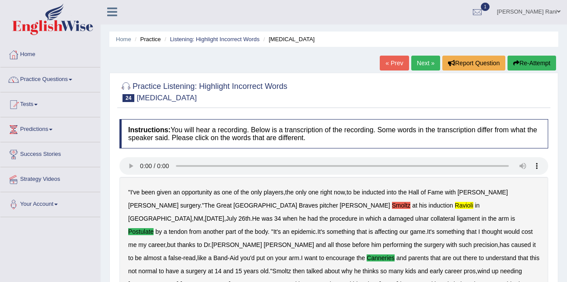
scroll to position [0, 0]
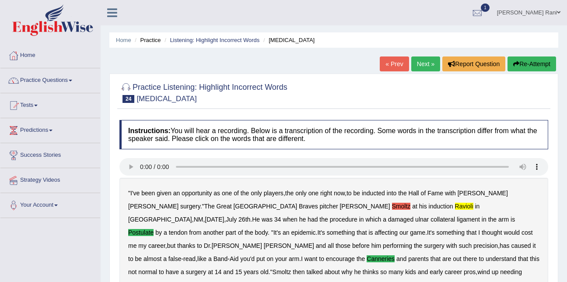
click at [431, 63] on link "Next »" at bounding box center [425, 63] width 29 height 15
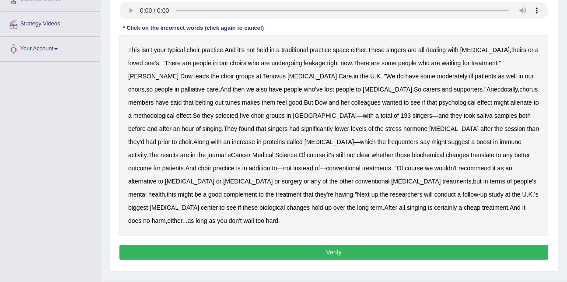
scroll to position [156, 0]
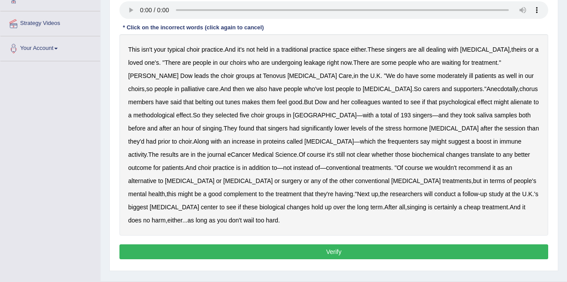
click at [437, 76] on b "moderately" at bounding box center [452, 75] width 30 height 7
click at [387, 143] on b "frequenters" at bounding box center [402, 141] width 31 height 7
click at [359, 244] on button "Verify" at bounding box center [333, 251] width 428 height 15
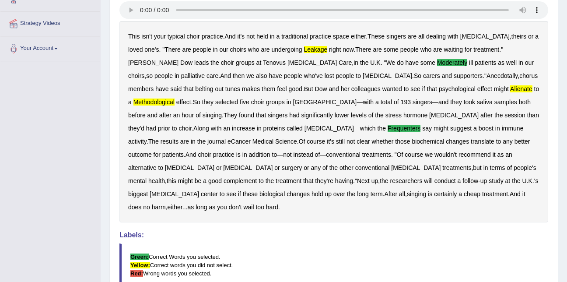
click at [406, 262] on blockquote "Green: Correct Words you selected. Yellow: Correct words you did not select. Re…" at bounding box center [333, 264] width 428 height 43
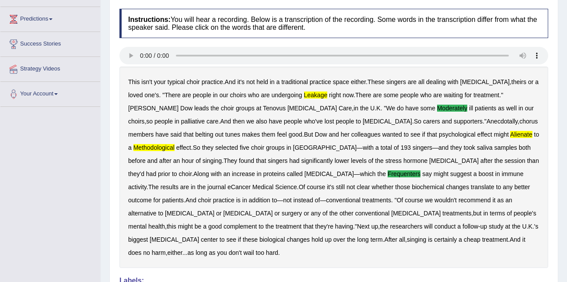
scroll to position [0, 0]
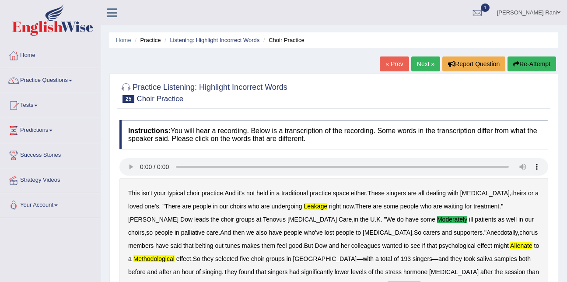
click at [425, 65] on link "Next »" at bounding box center [425, 63] width 29 height 15
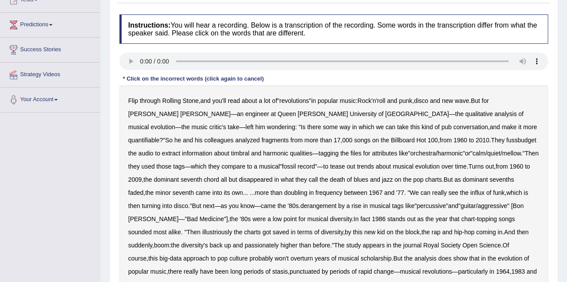
scroll to position [104, 0]
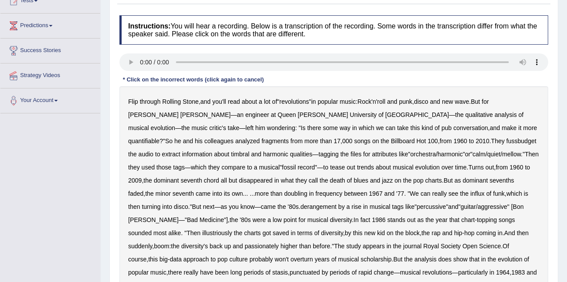
click at [494, 113] on b "analysis" at bounding box center [505, 114] width 22 height 7
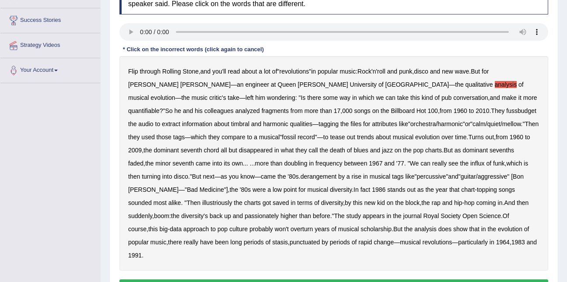
scroll to position [143, 0]
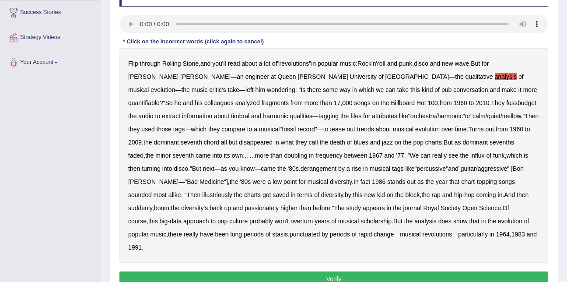
click at [374, 271] on button "Verify" at bounding box center [333, 278] width 428 height 15
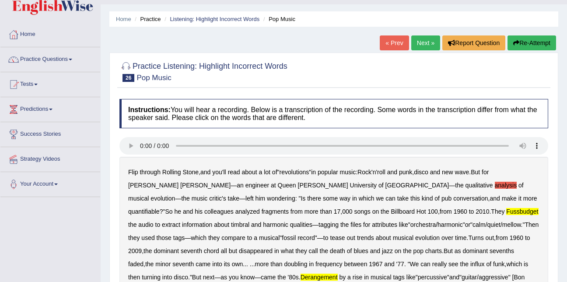
scroll to position [0, 0]
